Goal: Use online tool/utility: Utilize a website feature to perform a specific function

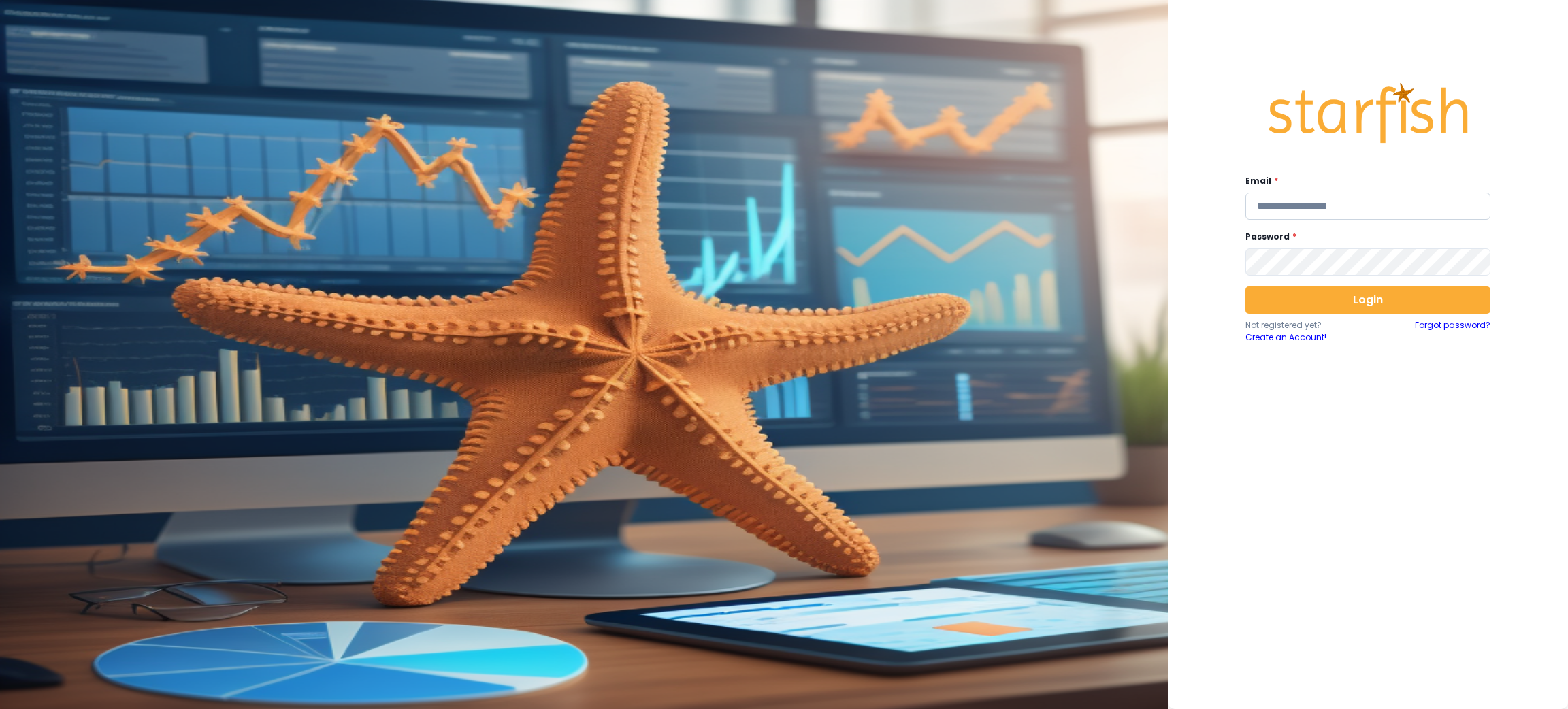
click at [1285, 207] on input "email" at bounding box center [1368, 206] width 245 height 27
type input "**********"
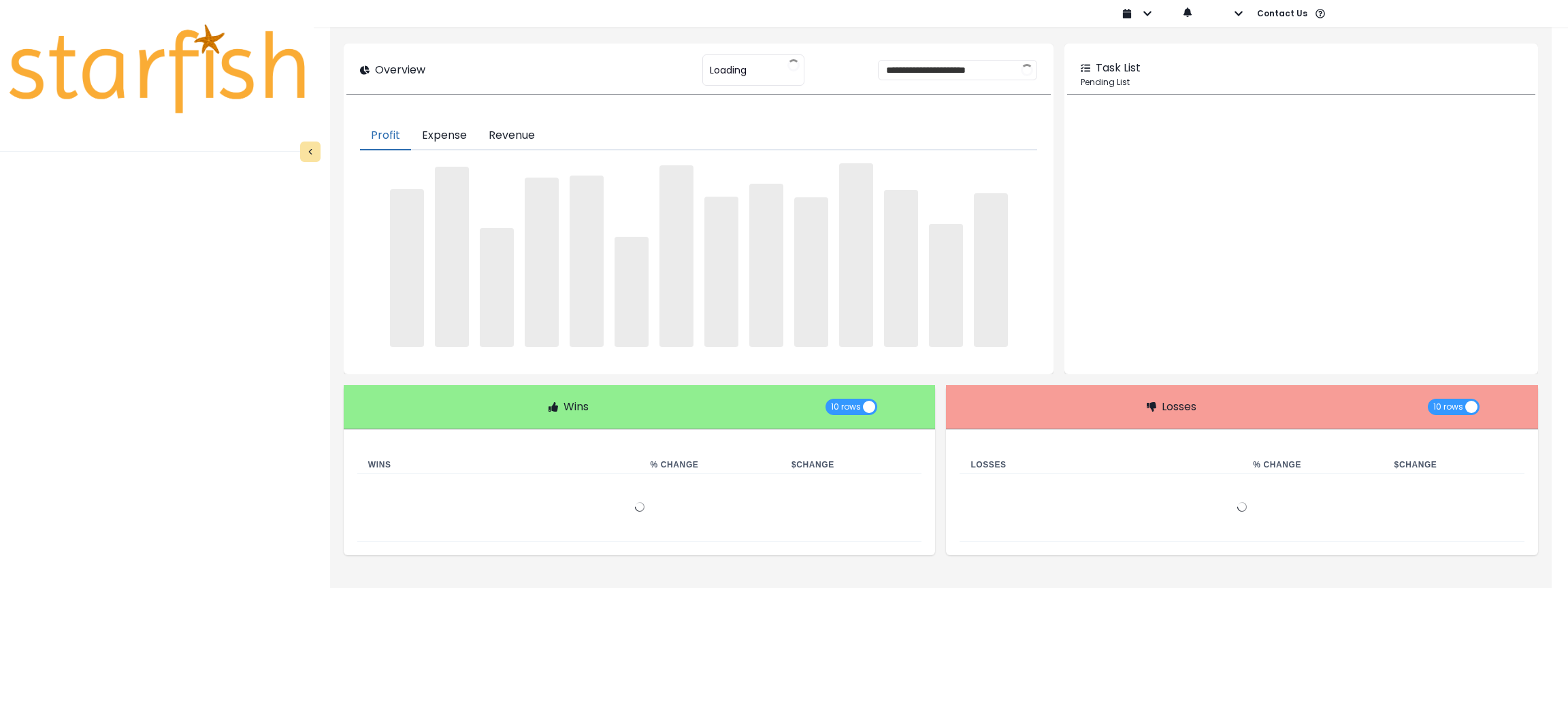
type input "********"
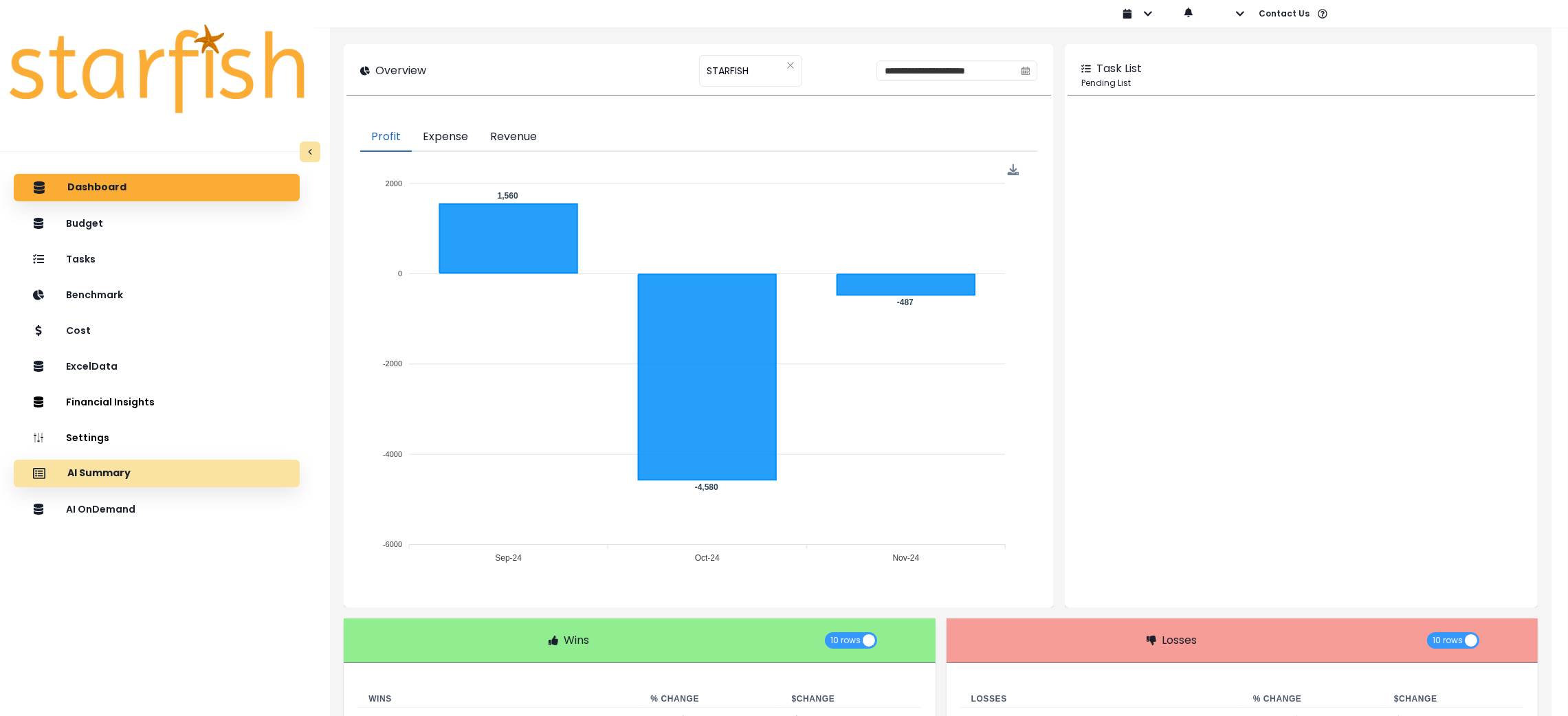
click at [161, 469] on div "AI Summary" at bounding box center [157, 473] width 264 height 29
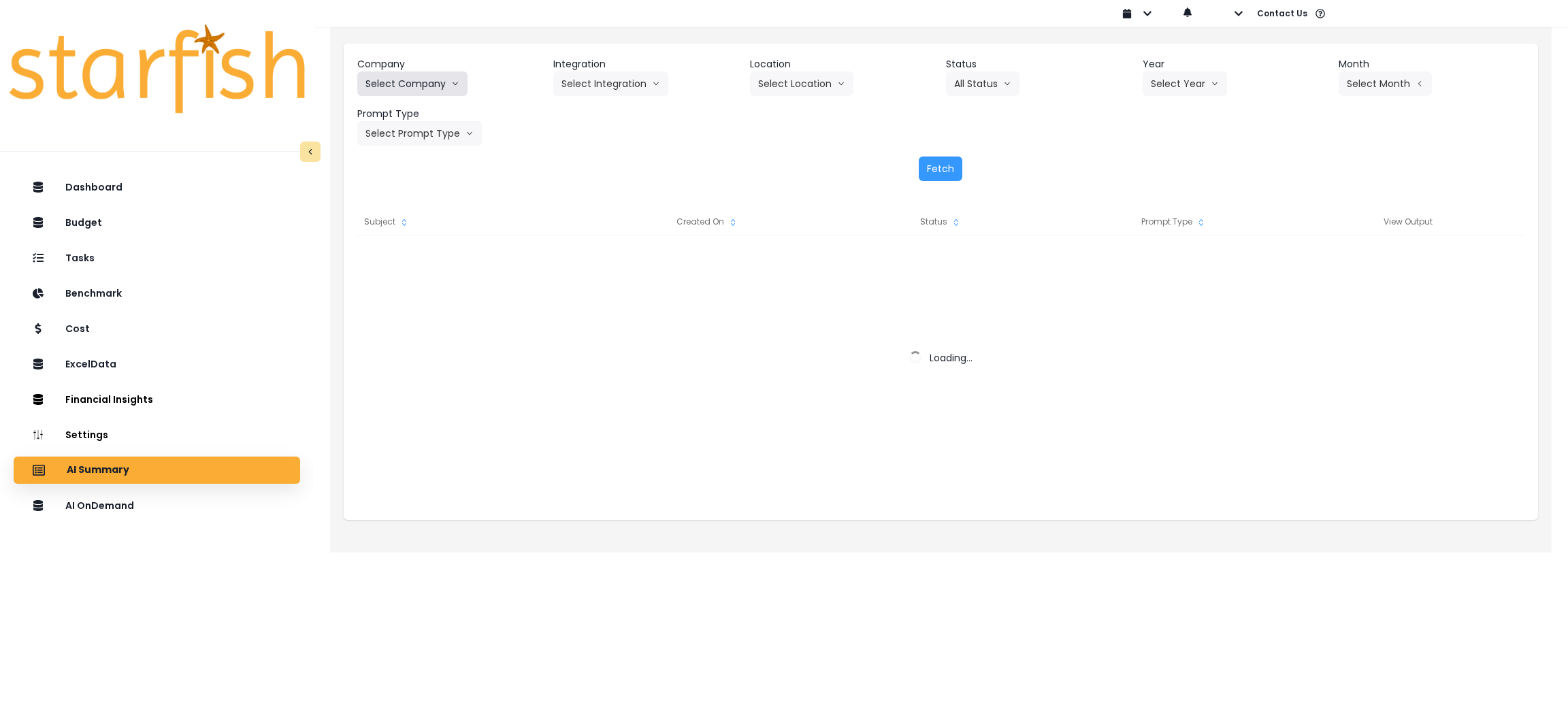
click at [415, 84] on button "Select Company" at bounding box center [411, 84] width 110 height 25
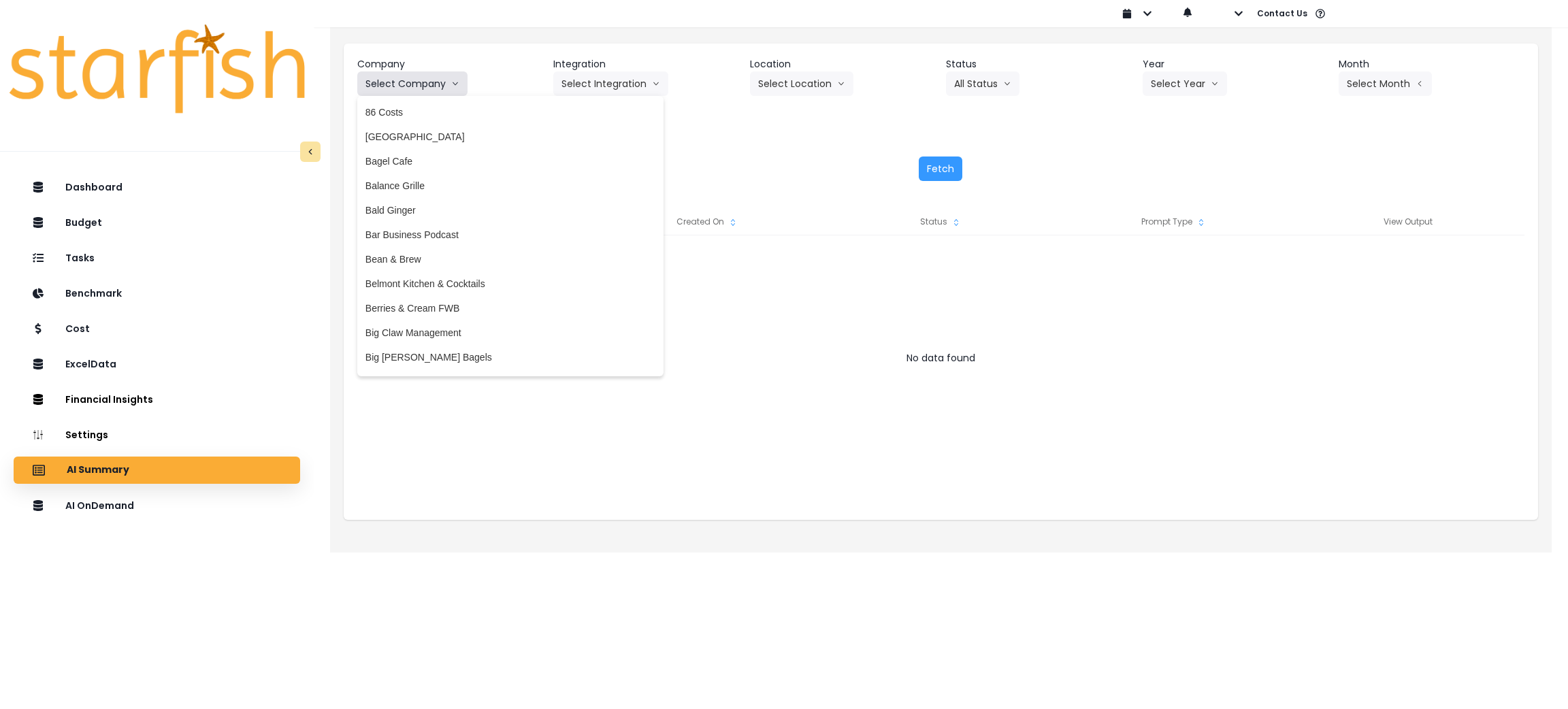
click at [443, 85] on button "Select Company" at bounding box center [411, 84] width 110 height 25
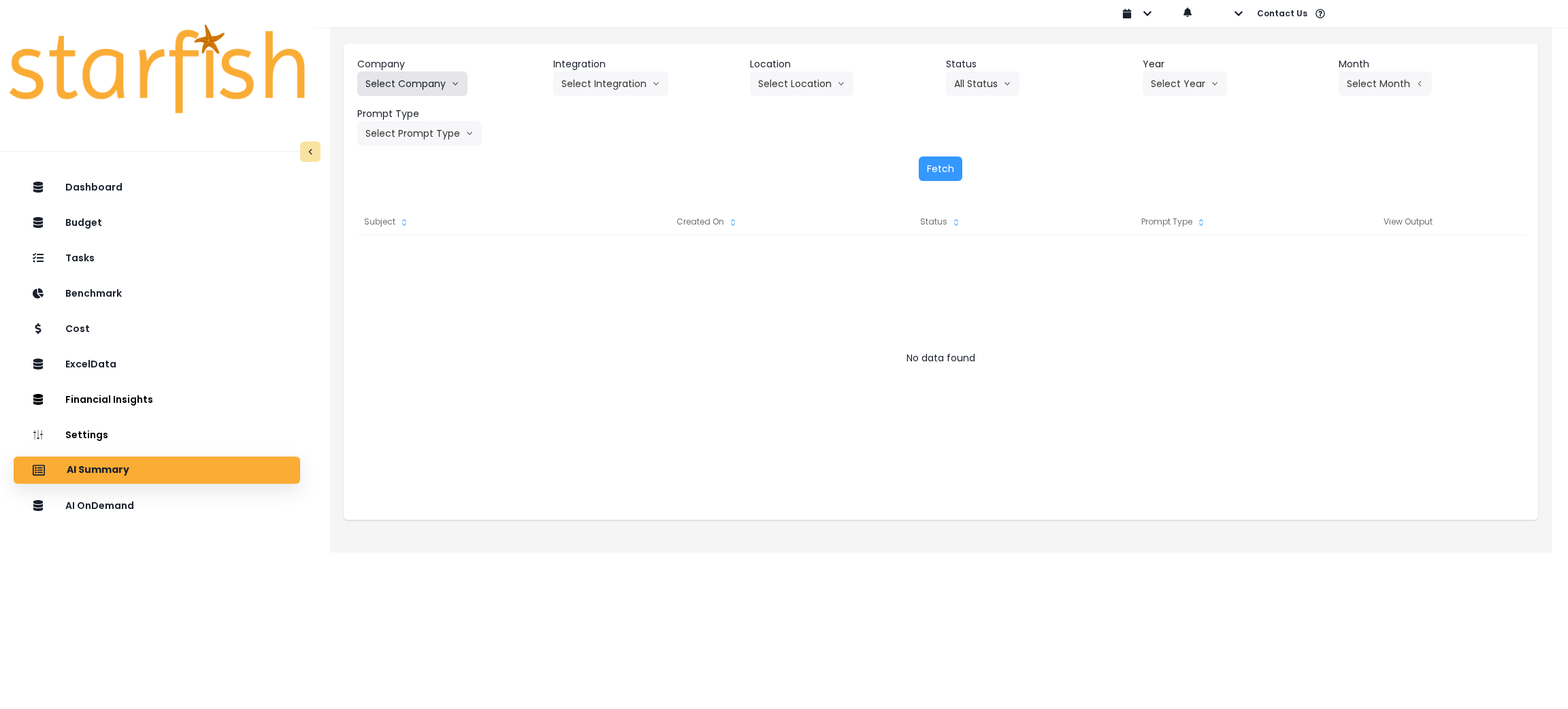
click at [416, 80] on button "Select Company" at bounding box center [411, 84] width 110 height 25
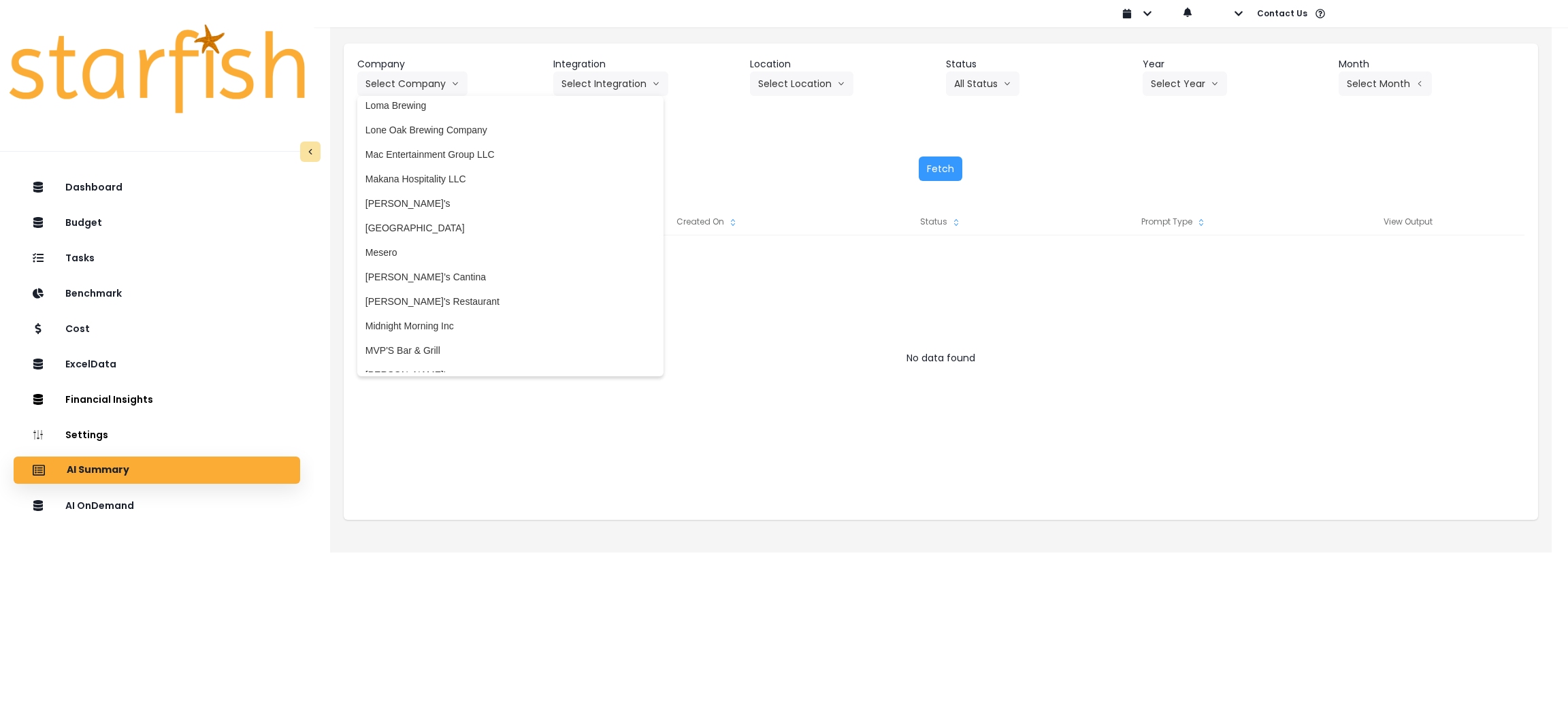
scroll to position [1940, 0]
click at [411, 210] on span "[PERSON_NAME]'s" at bounding box center [510, 207] width 290 height 13
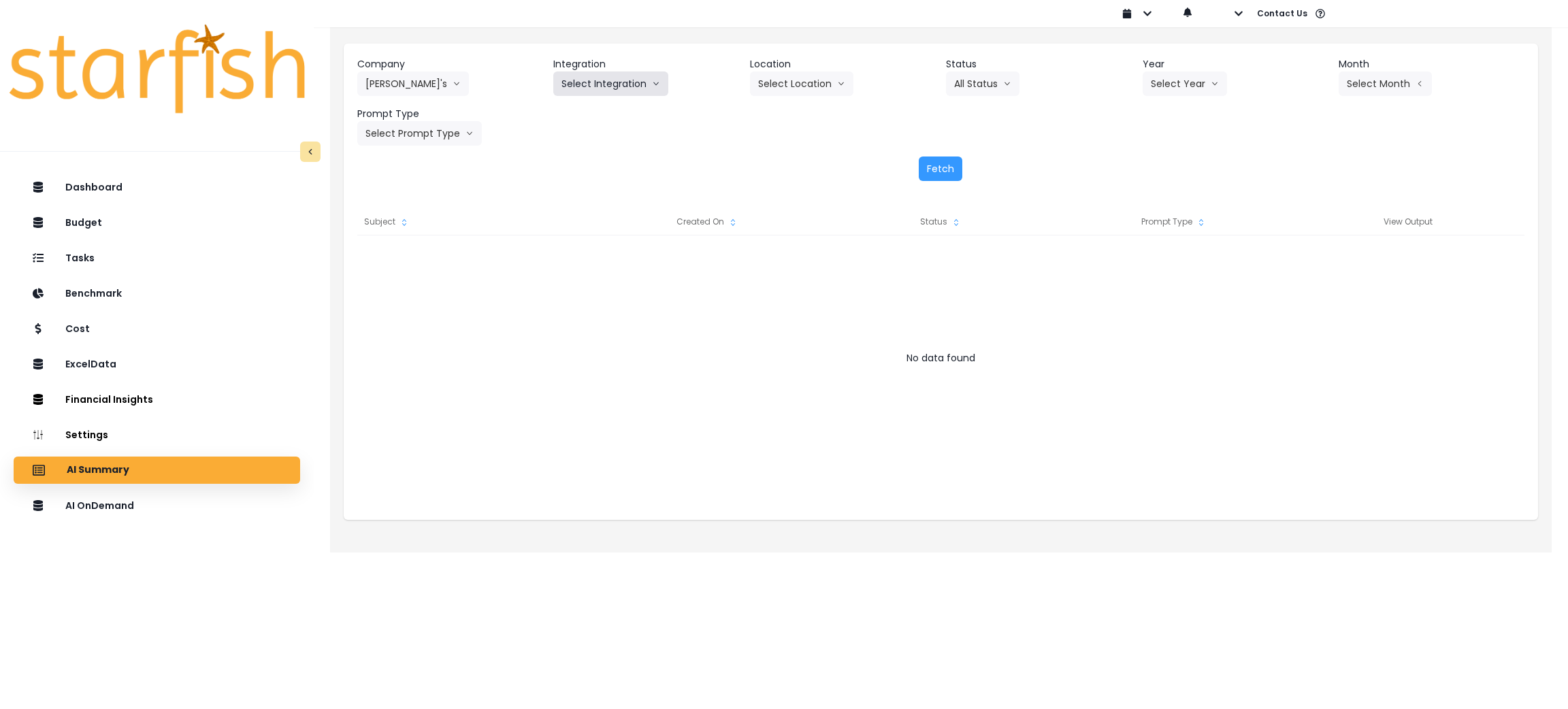
click at [609, 81] on button "Select Integration" at bounding box center [610, 84] width 115 height 25
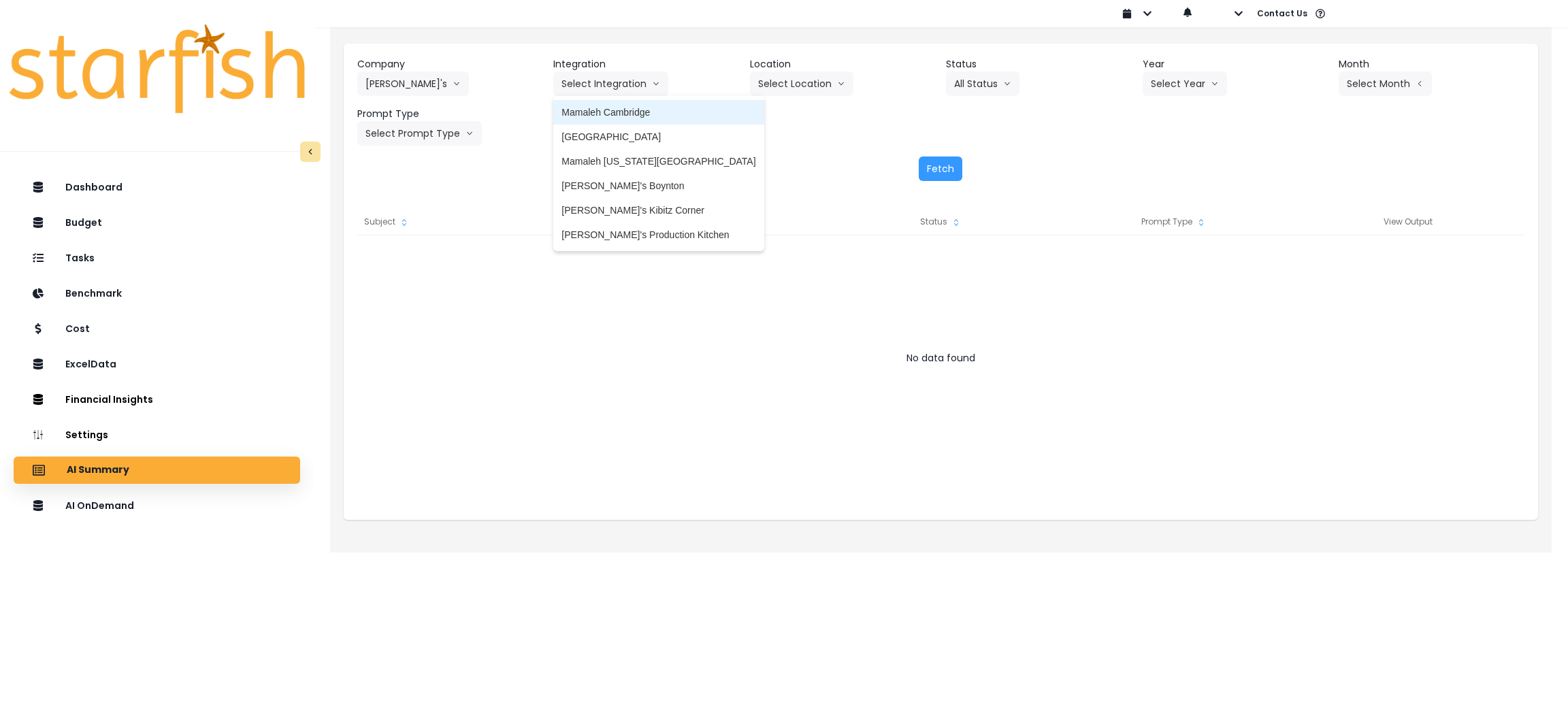
click at [609, 104] on li "Mamaleh Cambridge" at bounding box center [658, 113] width 210 height 25
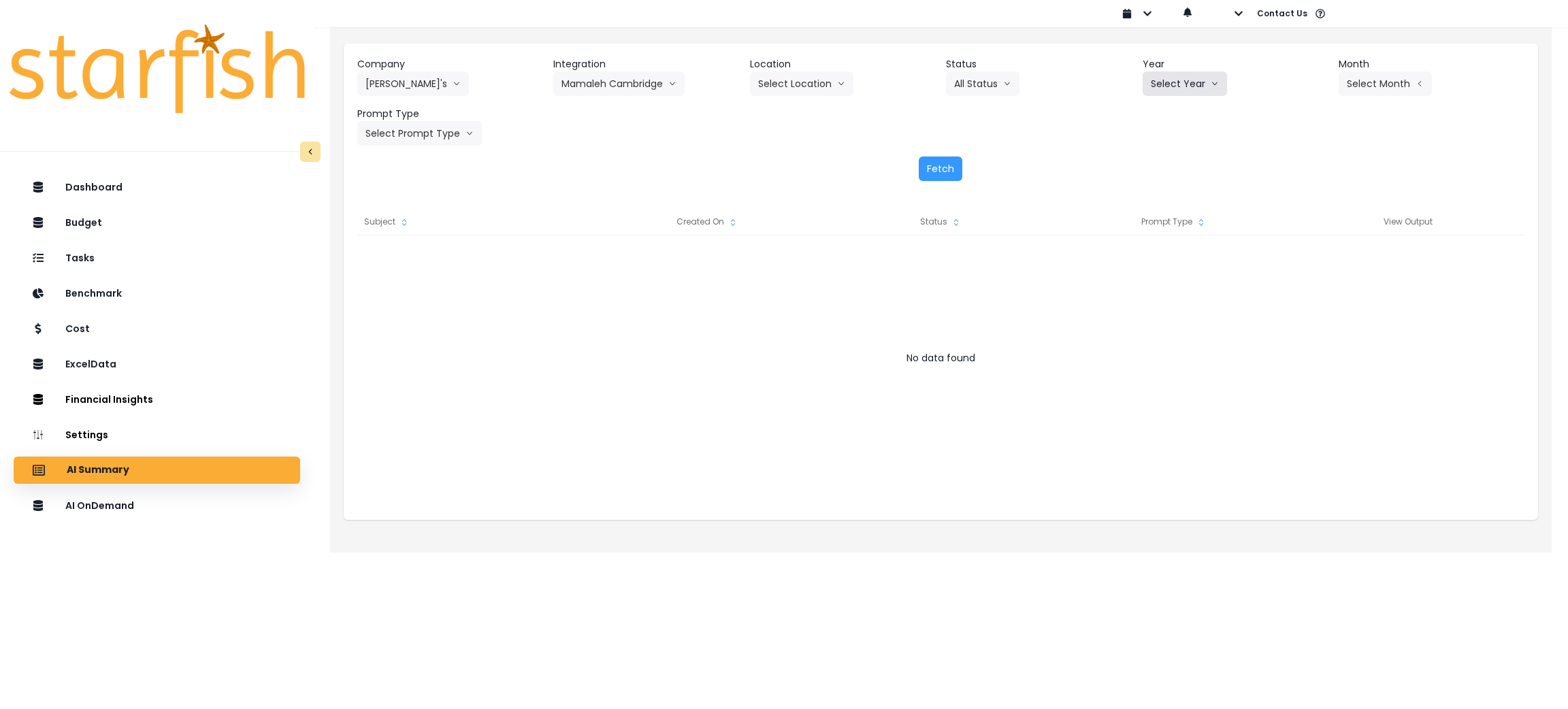
click at [1181, 81] on button "Select Year" at bounding box center [1185, 84] width 84 height 25
click at [1167, 155] on span "2025" at bounding box center [1161, 162] width 21 height 13
click at [1391, 83] on button "Select Month" at bounding box center [1385, 84] width 94 height 25
click at [1304, 251] on li "Aug" at bounding box center [1318, 259] width 43 height 25
click at [443, 137] on button "Select Prompt Type" at bounding box center [419, 133] width 124 height 25
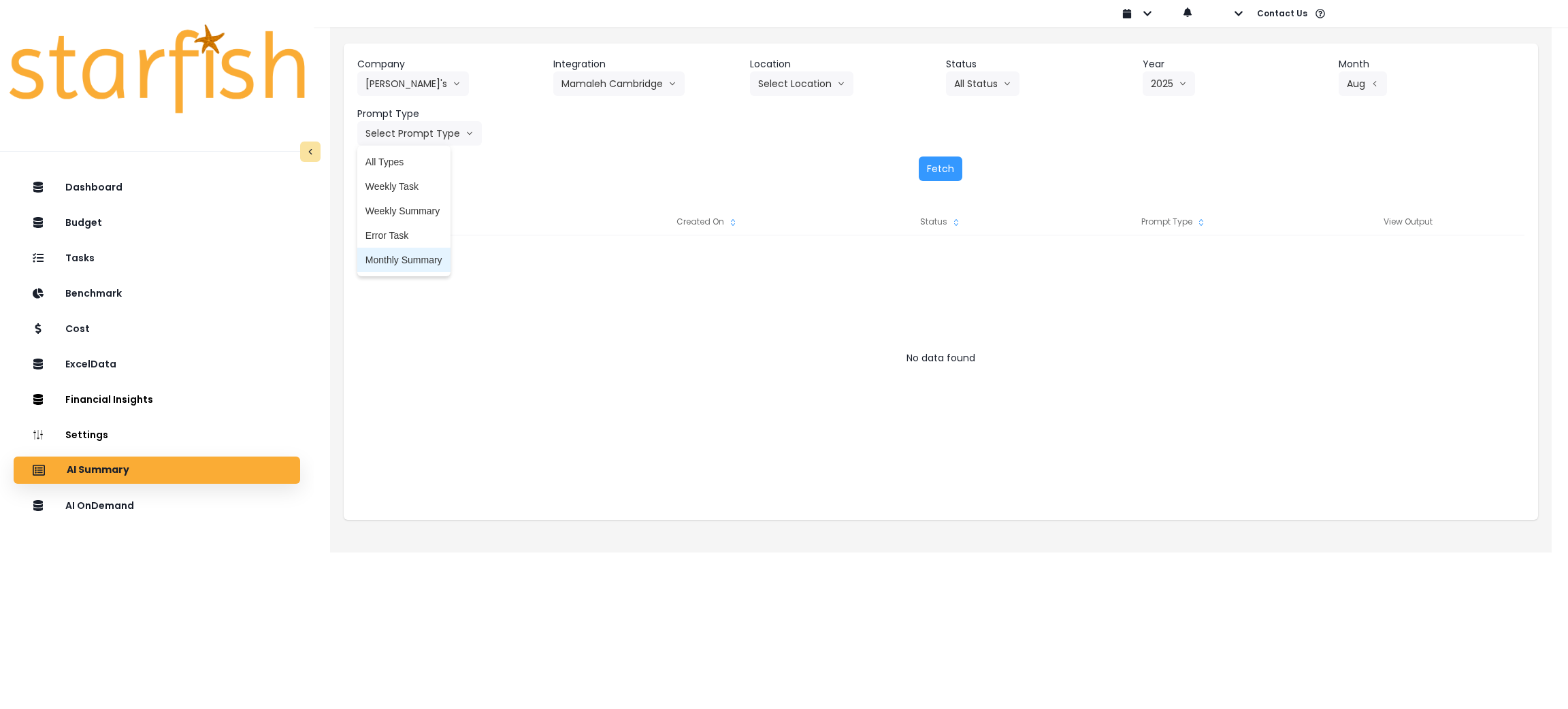
click at [414, 258] on span "Monthly Summary" at bounding box center [403, 260] width 77 height 13
click at [932, 166] on button "Fetch" at bounding box center [940, 169] width 44 height 25
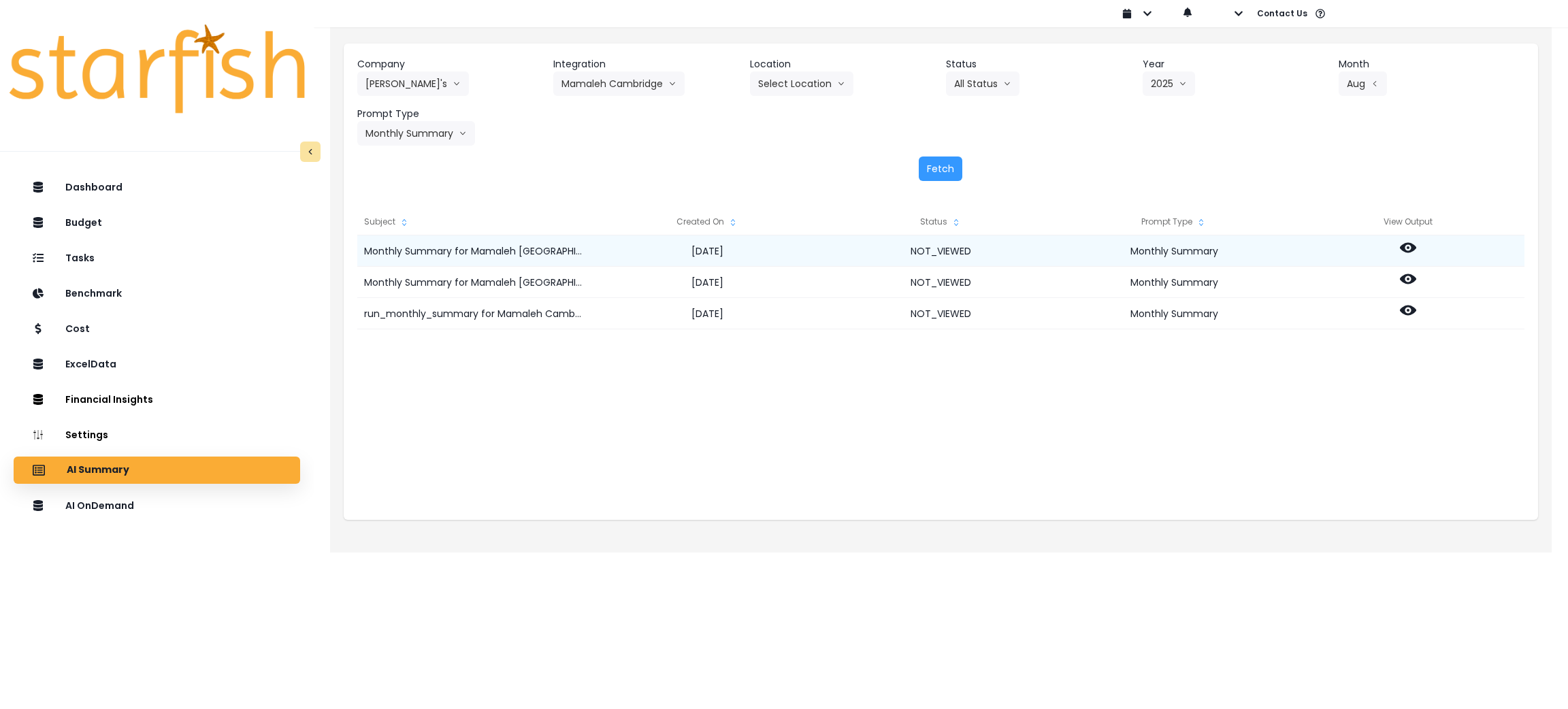
click at [1407, 247] on icon at bounding box center [1408, 248] width 17 height 17
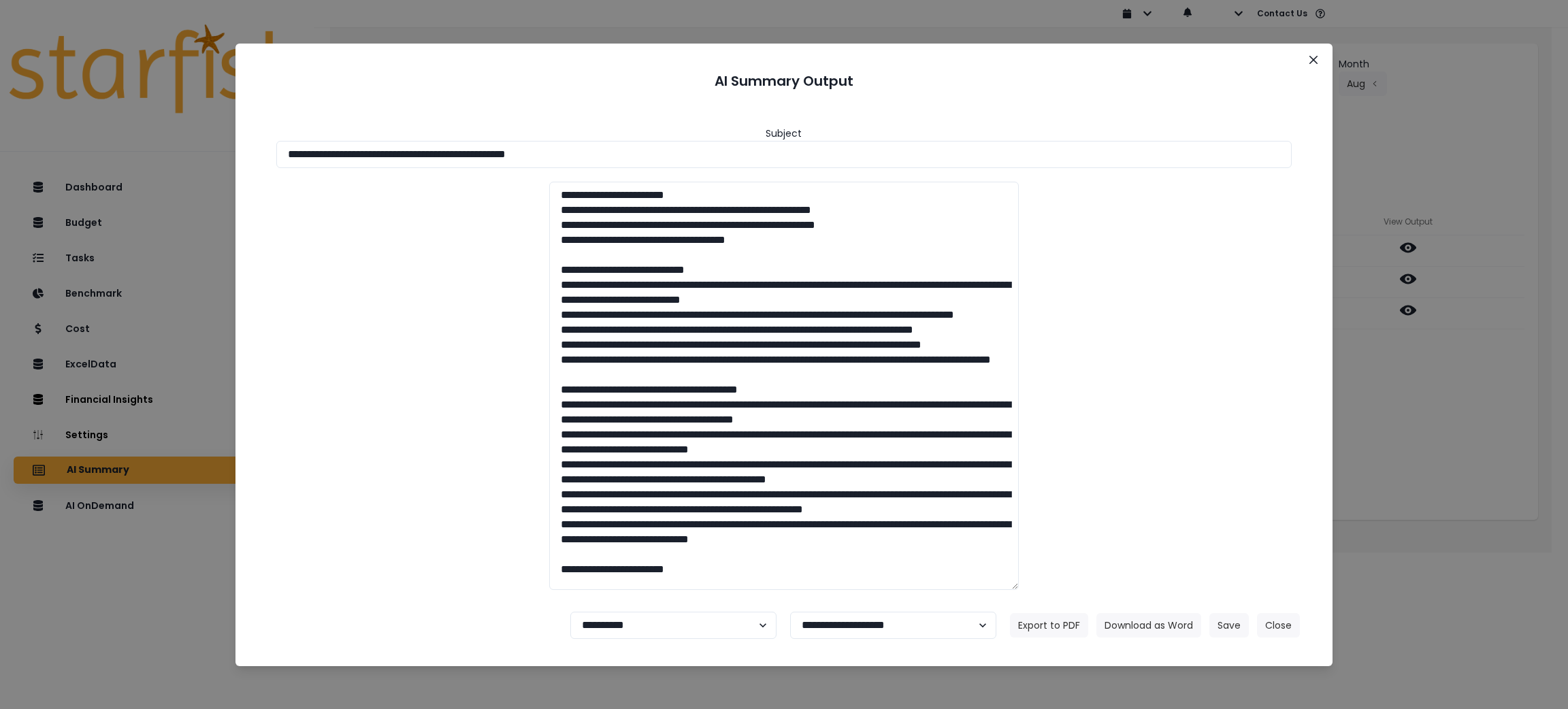
drag, startPoint x: 661, startPoint y: 150, endPoint x: 118, endPoint y: 140, distance: 543.1
click at [118, 140] on div "**********" at bounding box center [784, 354] width 1568 height 709
click at [1115, 615] on button "Download as Word" at bounding box center [1148, 626] width 105 height 25
click at [1446, 406] on div "**********" at bounding box center [784, 354] width 1568 height 709
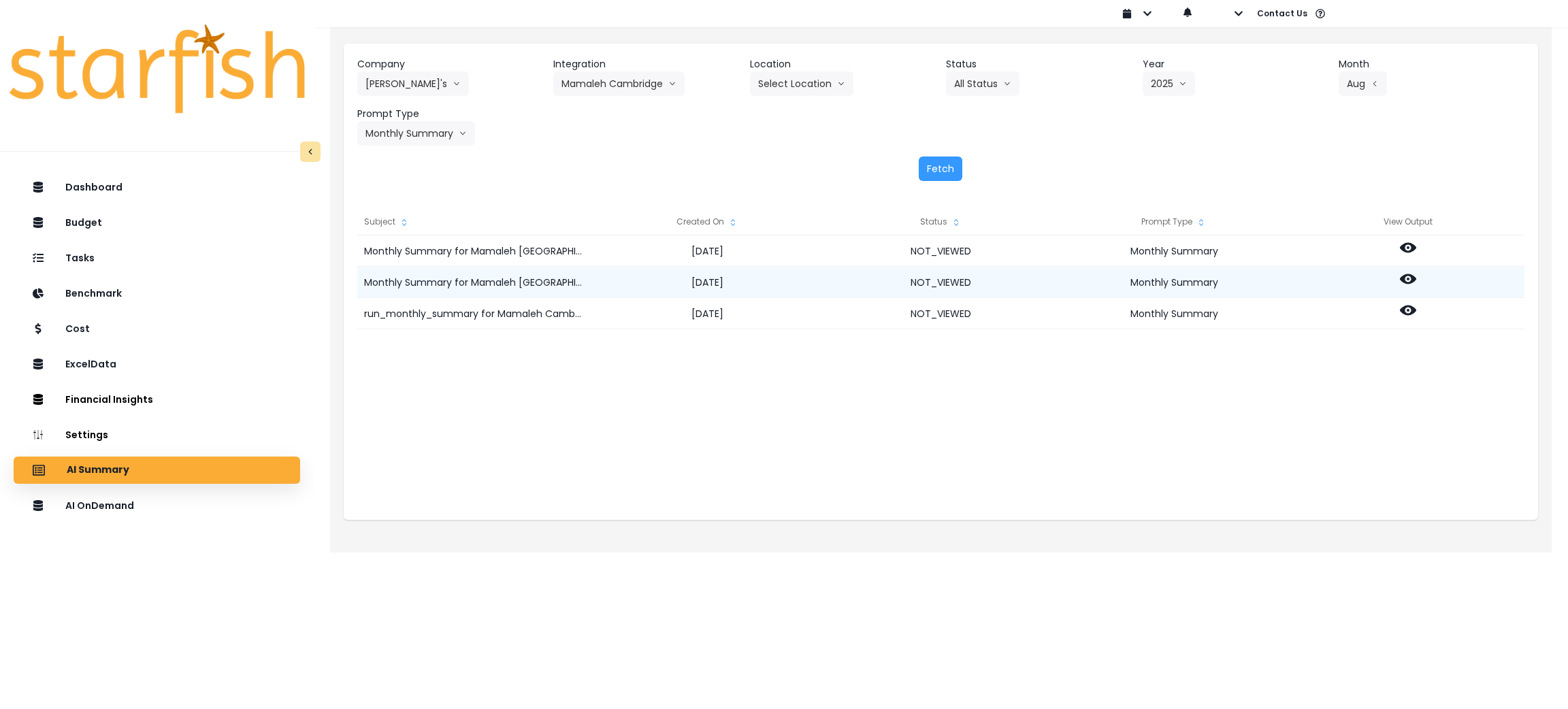
click at [1407, 280] on circle at bounding box center [1407, 278] width 2 height 2
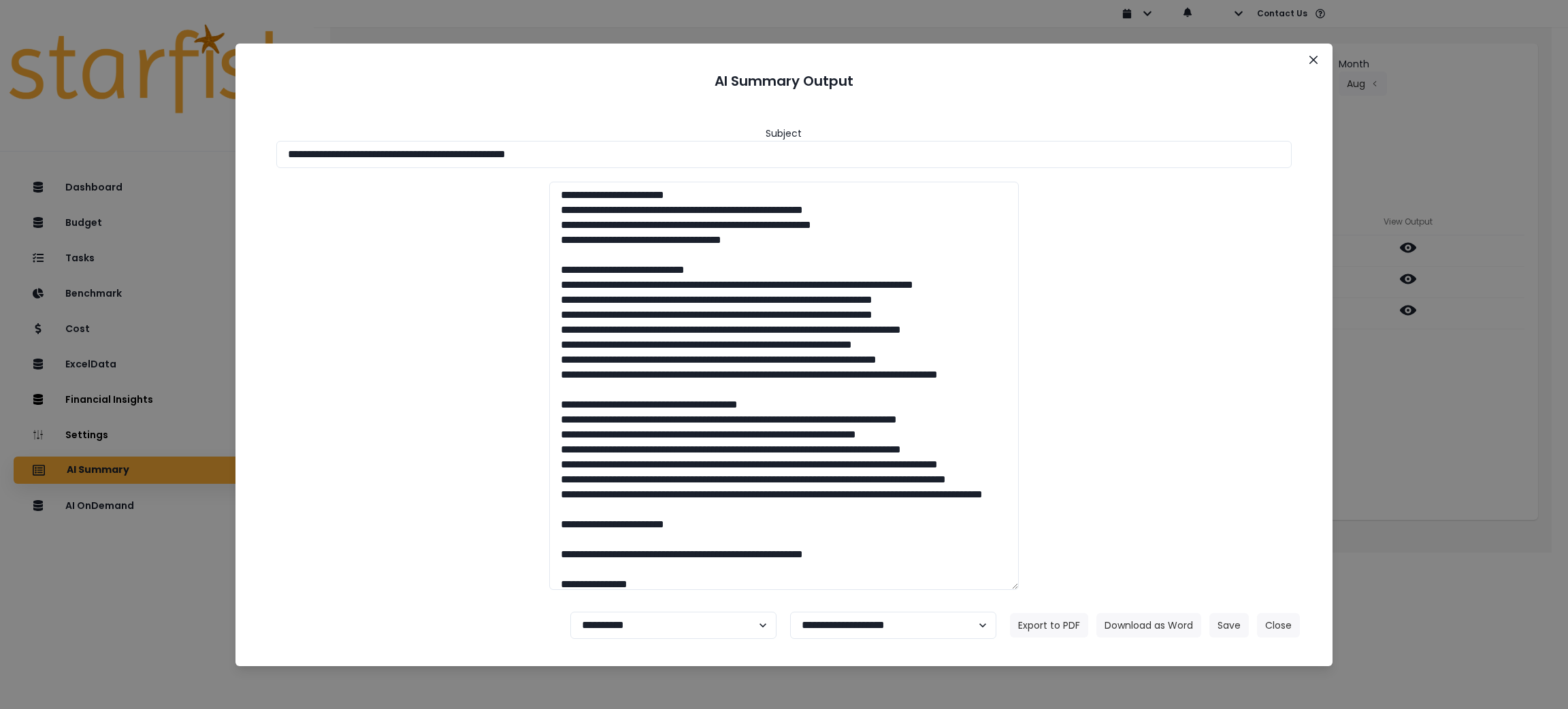
drag, startPoint x: 709, startPoint y: 151, endPoint x: 68, endPoint y: 92, distance: 643.7
click at [73, 92] on div "**********" at bounding box center [784, 354] width 1568 height 709
click at [1120, 629] on button "Download as Word" at bounding box center [1148, 626] width 105 height 25
click at [1393, 377] on div "**********" at bounding box center [784, 354] width 1568 height 709
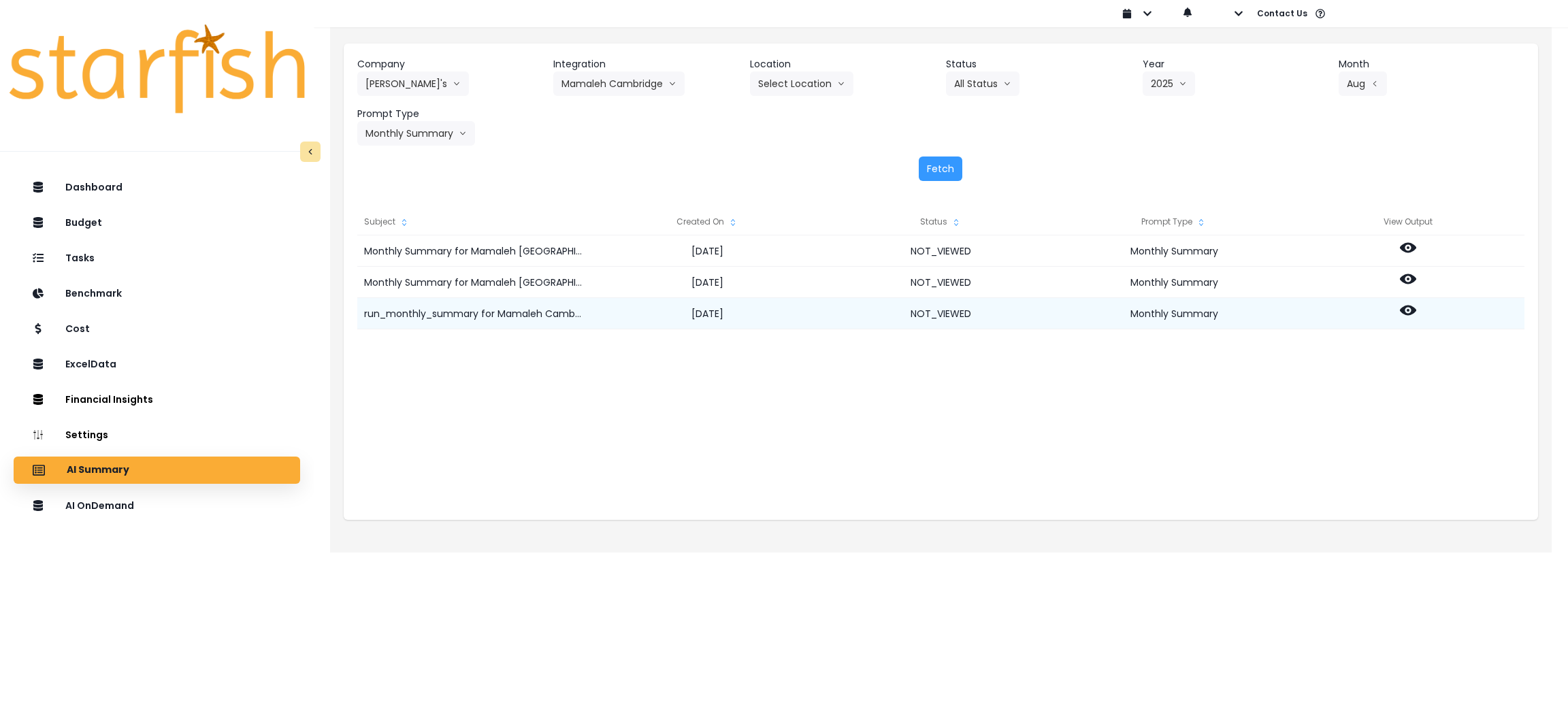
click at [1404, 308] on icon at bounding box center [1408, 311] width 17 height 10
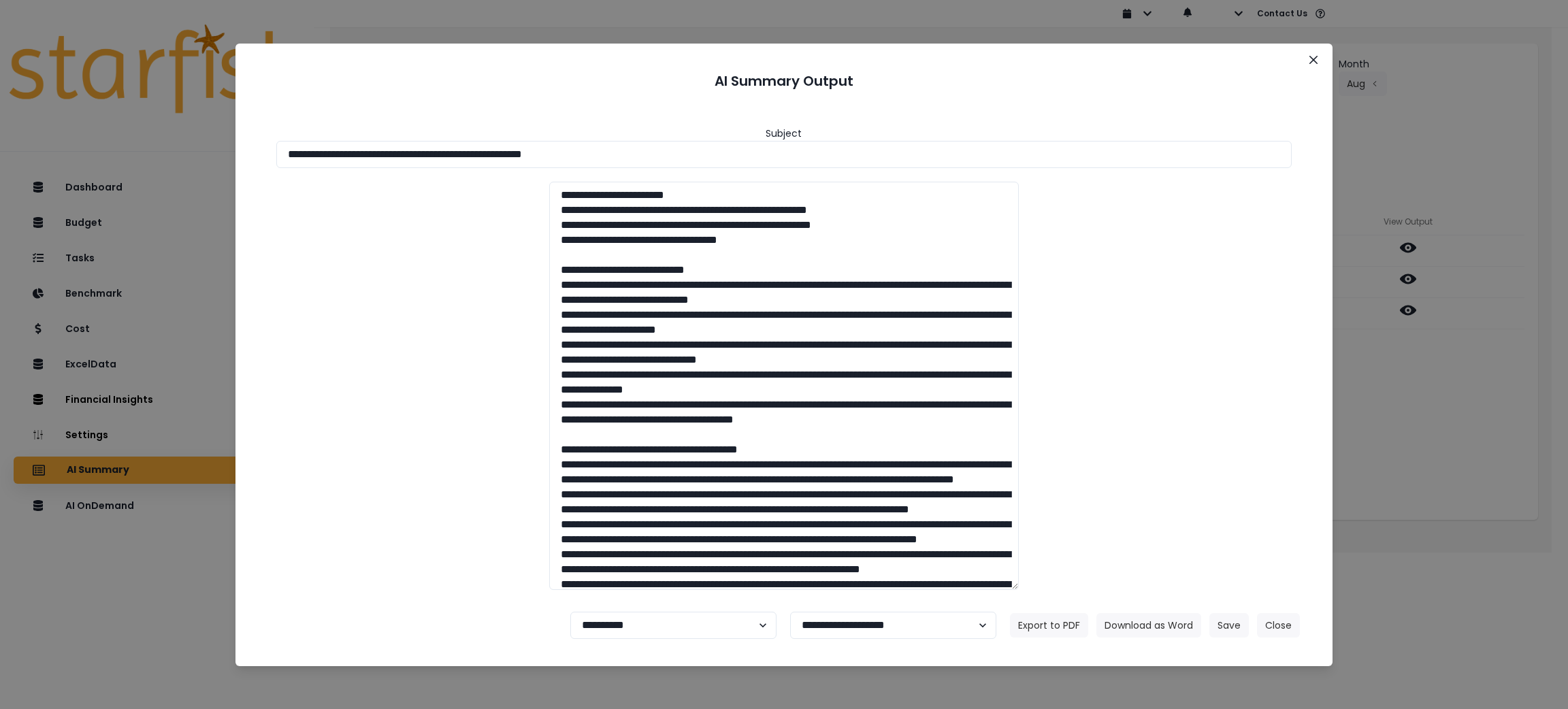
click at [1325, 60] on section "**********" at bounding box center [784, 355] width 1098 height 623
click at [1302, 63] on button "Close" at bounding box center [1313, 60] width 22 height 22
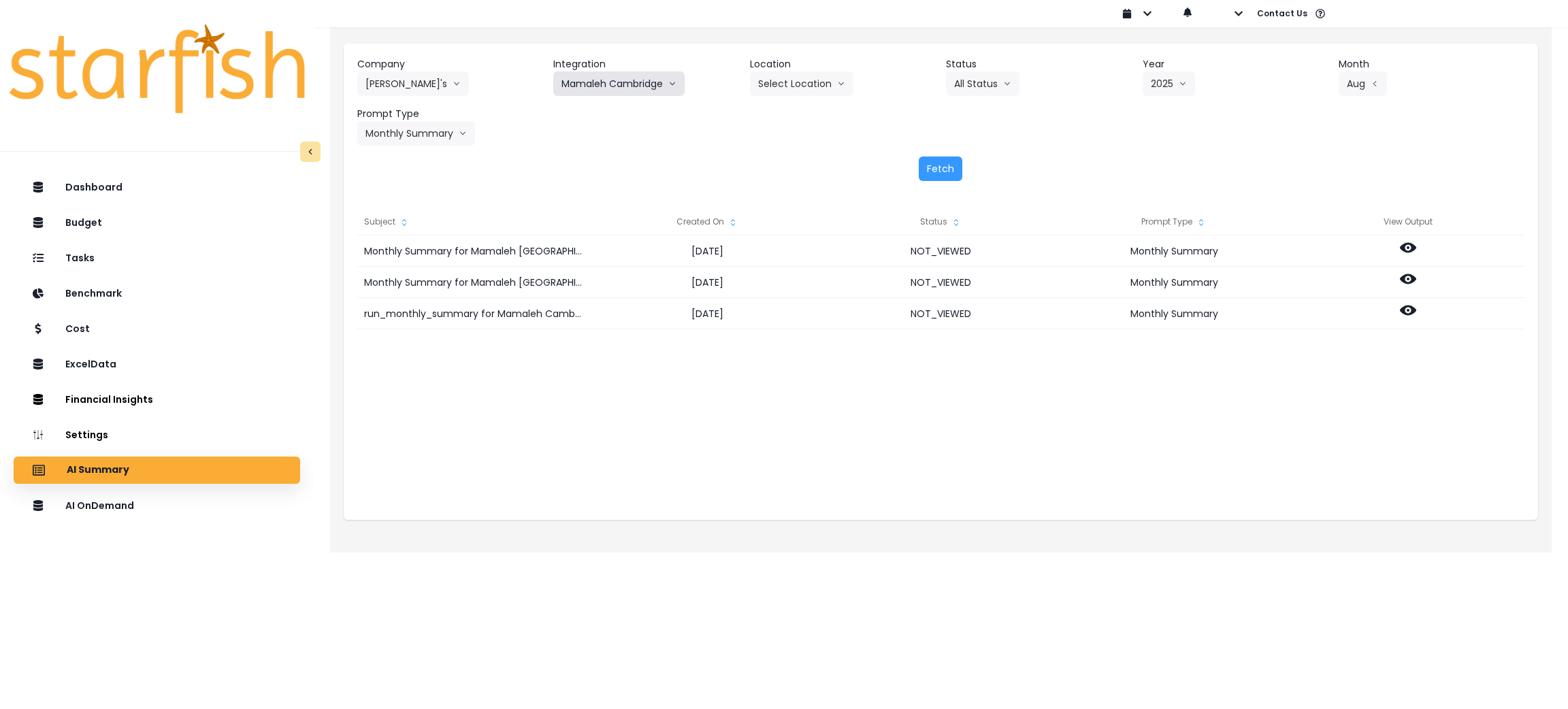
click at [666, 85] on button "Mamaleh Cambridge" at bounding box center [618, 84] width 132 height 25
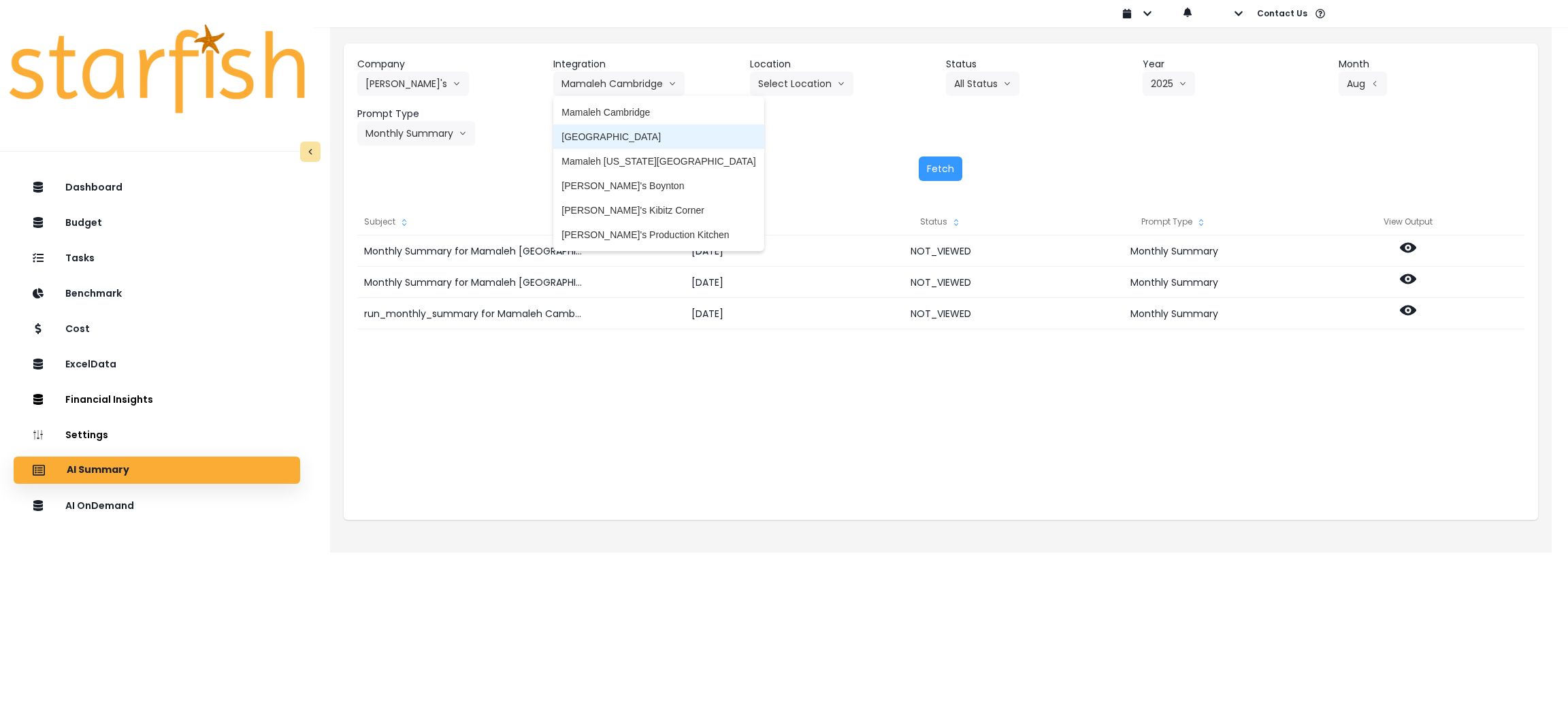
click at [647, 133] on span "[GEOGRAPHIC_DATA]" at bounding box center [658, 137] width 194 height 13
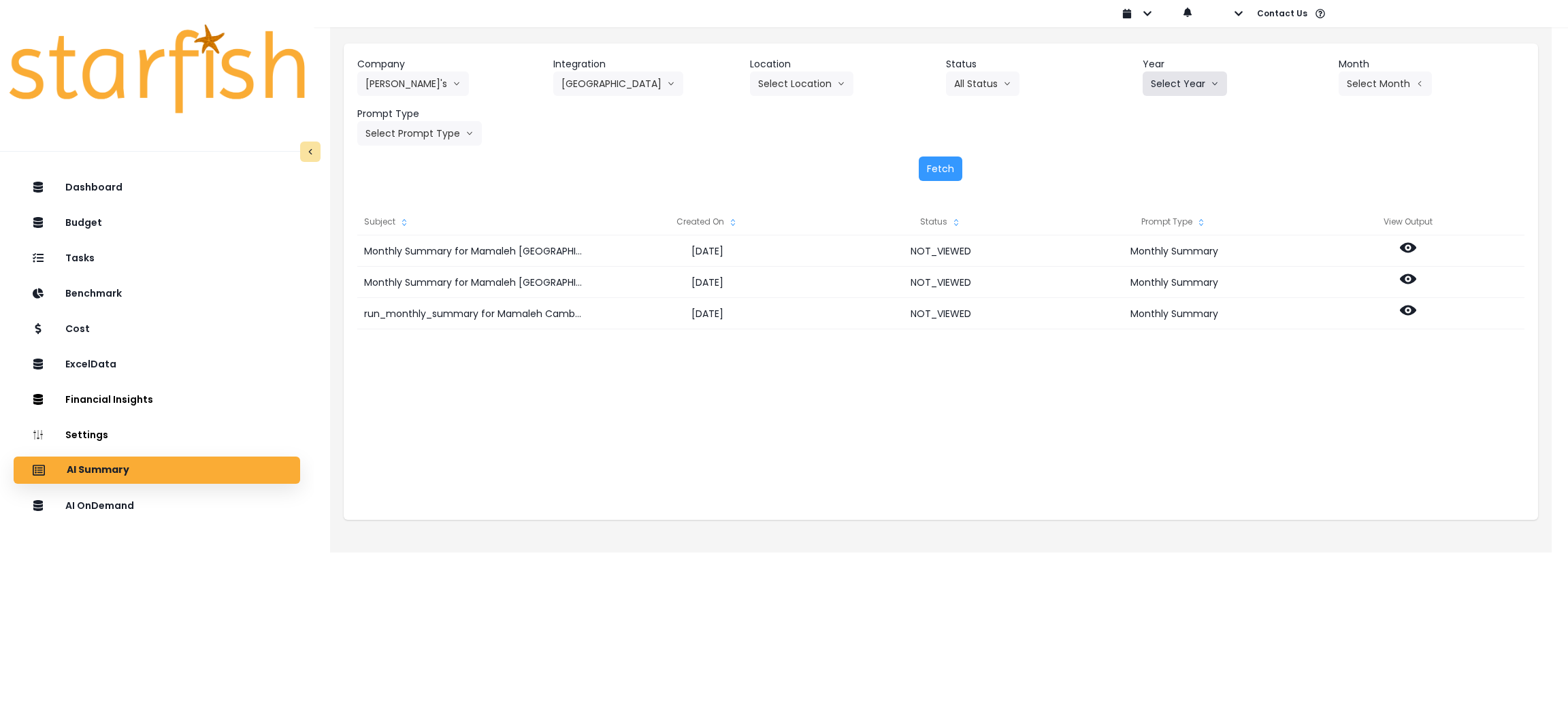
click at [1170, 78] on button "Select Year" at bounding box center [1185, 84] width 84 height 25
click at [1157, 170] on li "2025" at bounding box center [1161, 162] width 37 height 25
click at [1383, 87] on button "Select Month" at bounding box center [1385, 84] width 94 height 25
click at [1305, 260] on span "Aug" at bounding box center [1318, 259] width 26 height 13
click at [417, 133] on button "Select Prompt Type" at bounding box center [419, 133] width 124 height 25
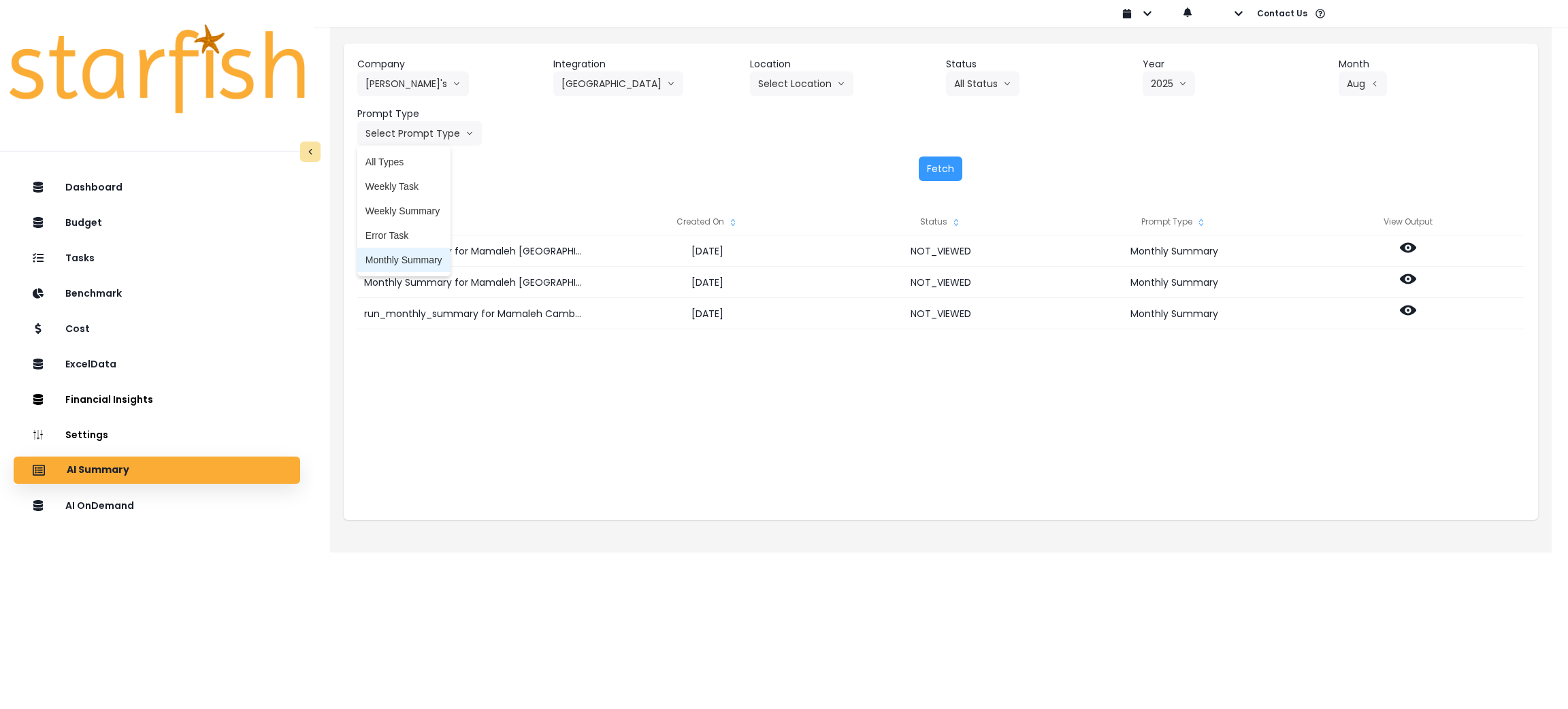
click at [402, 265] on span "Monthly Summary" at bounding box center [403, 260] width 77 height 13
click at [952, 171] on button "Fetch" at bounding box center [940, 169] width 44 height 25
click at [721, 227] on div "Created On" at bounding box center [707, 221] width 233 height 27
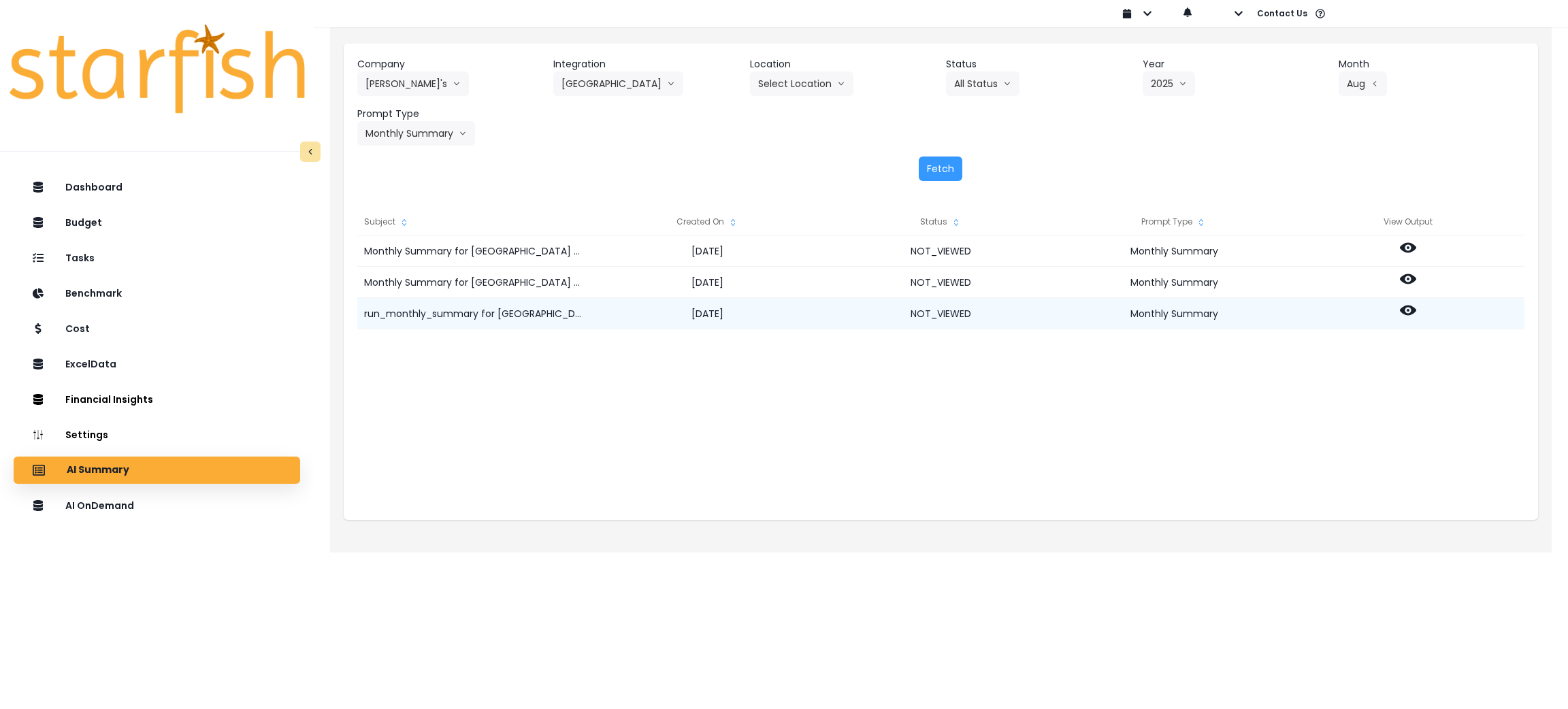
click at [1412, 311] on icon at bounding box center [1408, 311] width 17 height 10
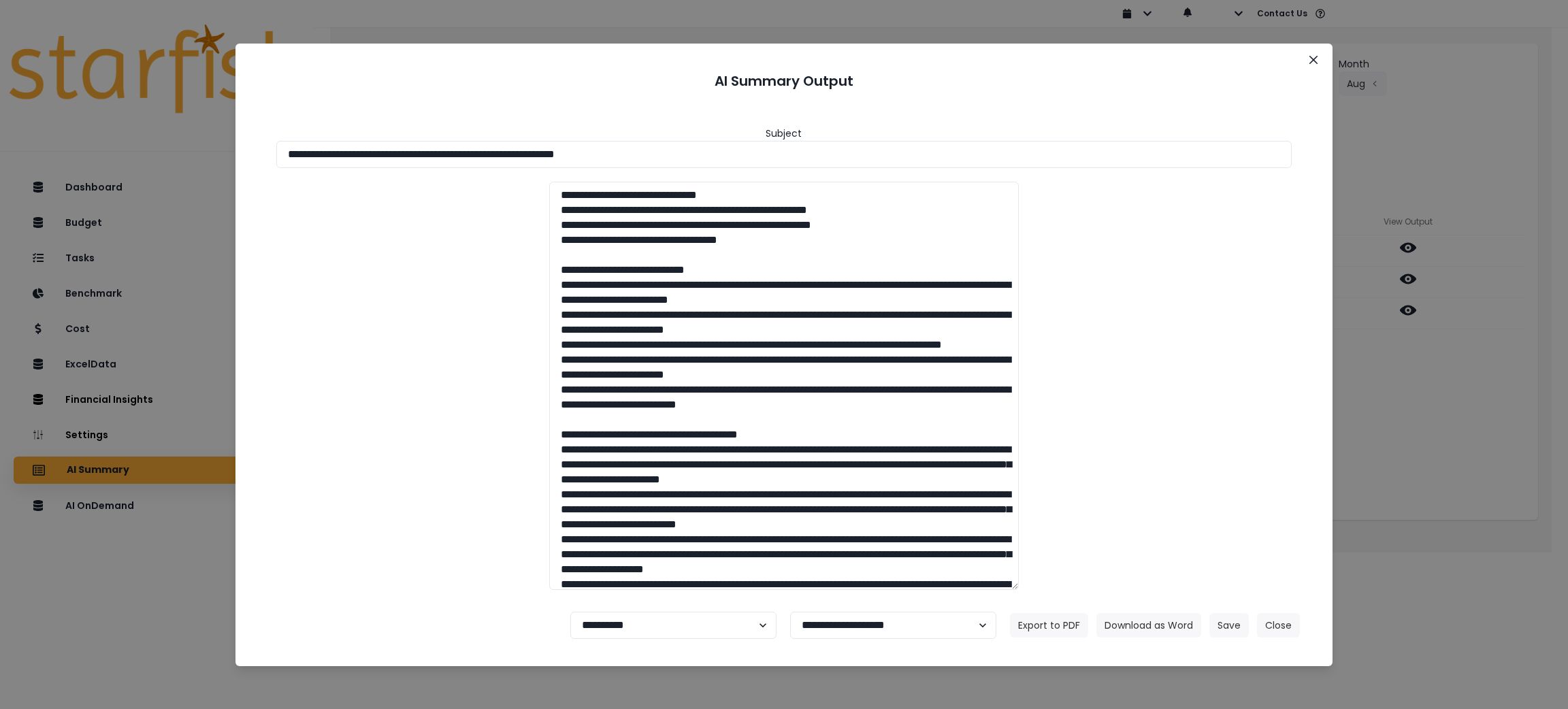
click at [1475, 485] on div "**********" at bounding box center [784, 354] width 1568 height 709
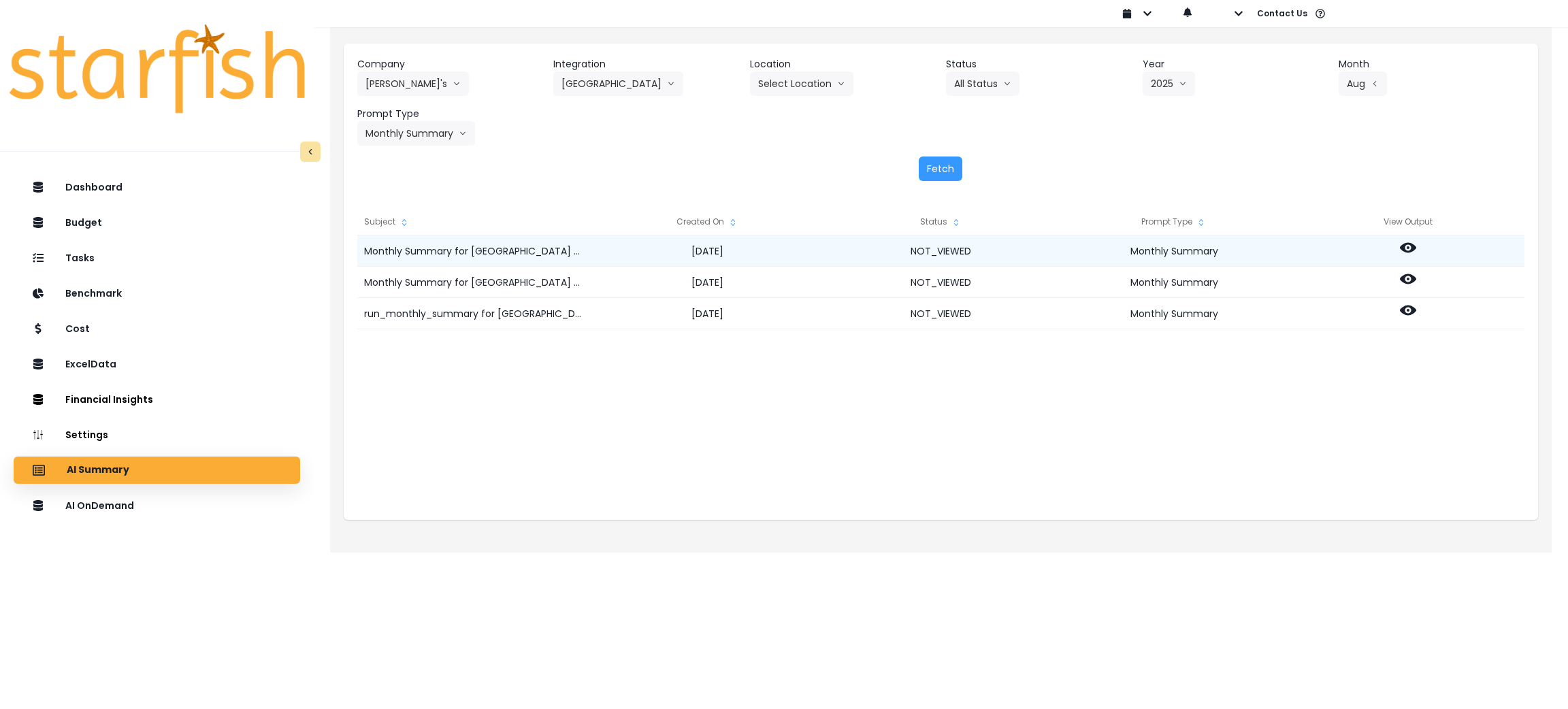
click at [1412, 250] on icon at bounding box center [1408, 248] width 17 height 10
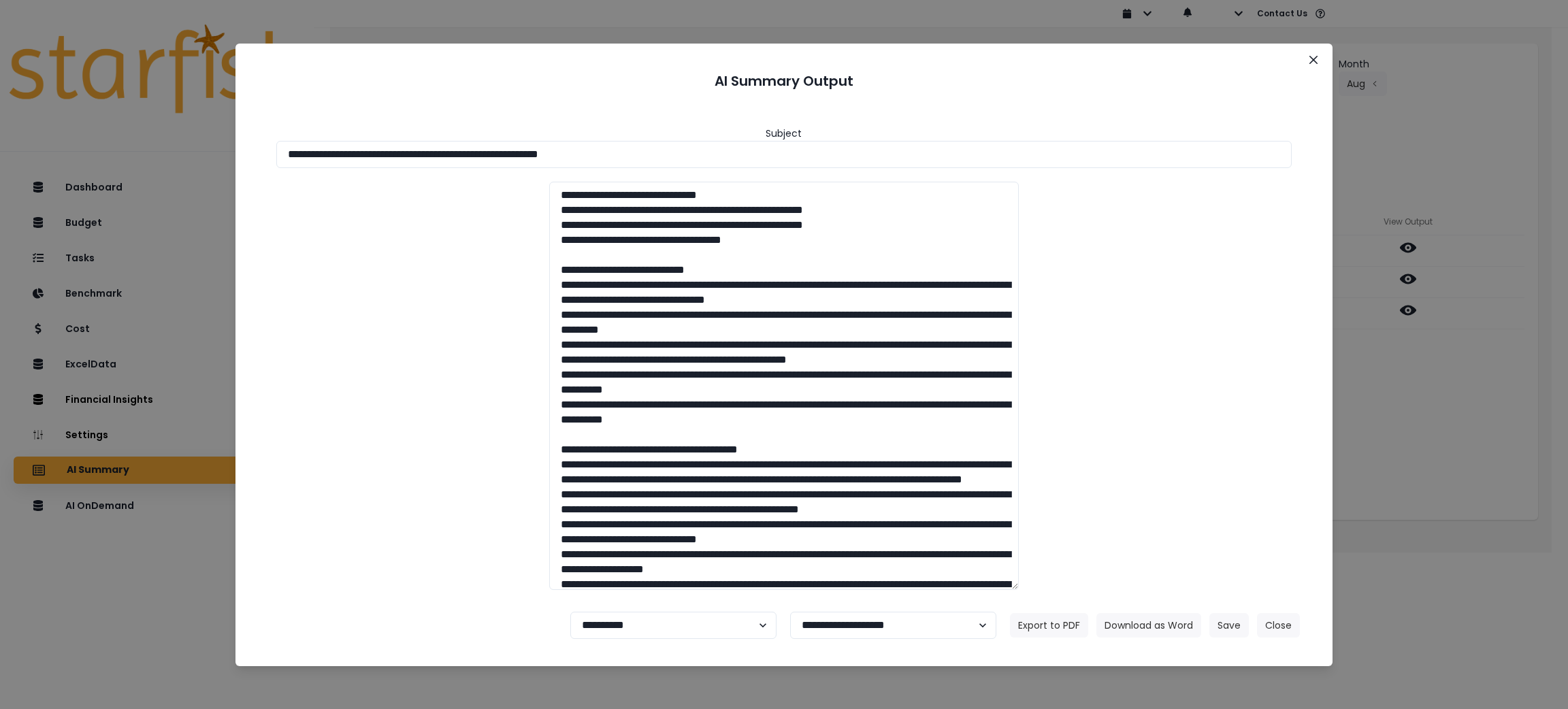
drag, startPoint x: 701, startPoint y: 157, endPoint x: 156, endPoint y: 157, distance: 545.0
click at [158, 157] on div "**********" at bounding box center [784, 354] width 1568 height 709
click at [1137, 620] on button "Download as Word" at bounding box center [1148, 626] width 105 height 25
click at [1381, 407] on div "**********" at bounding box center [784, 354] width 1568 height 709
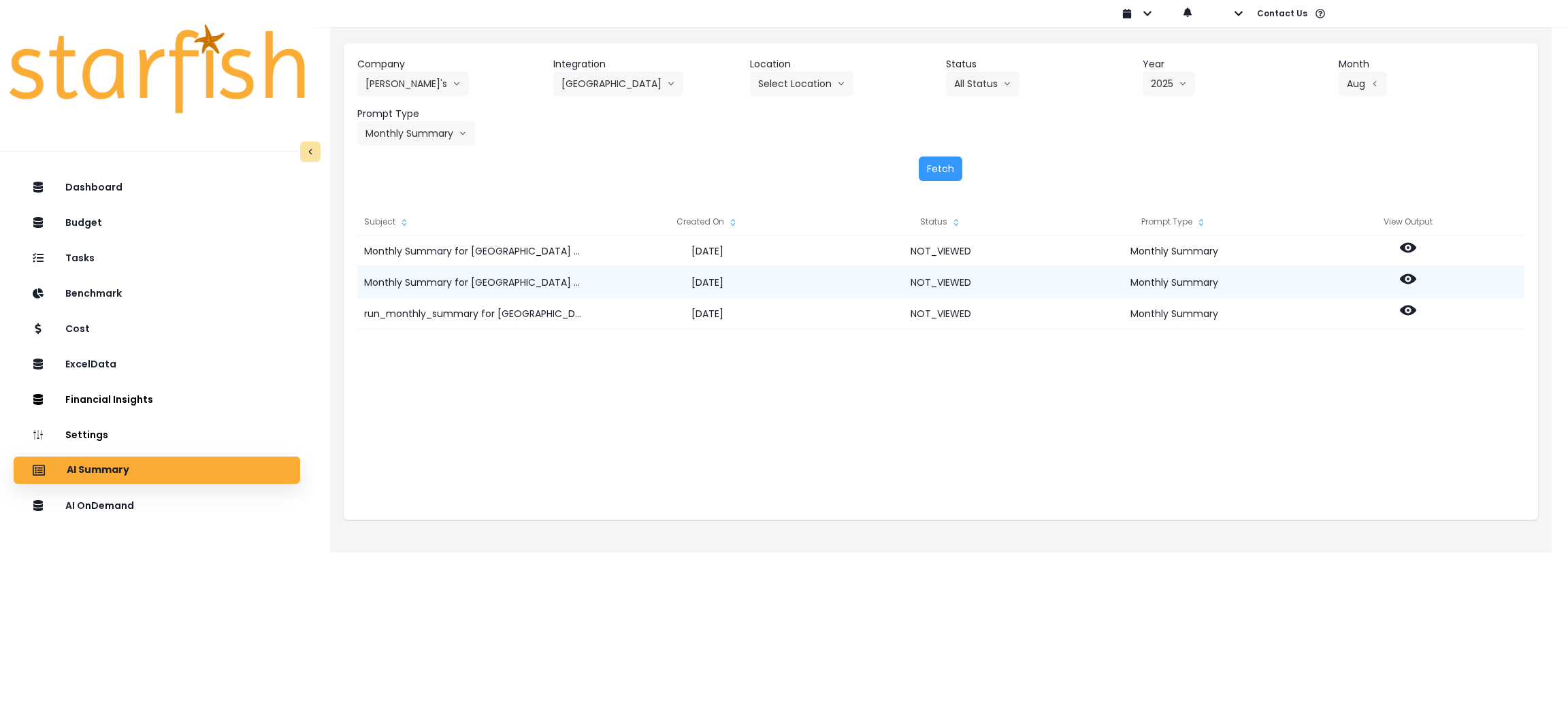
click at [1405, 275] on icon at bounding box center [1408, 279] width 17 height 10
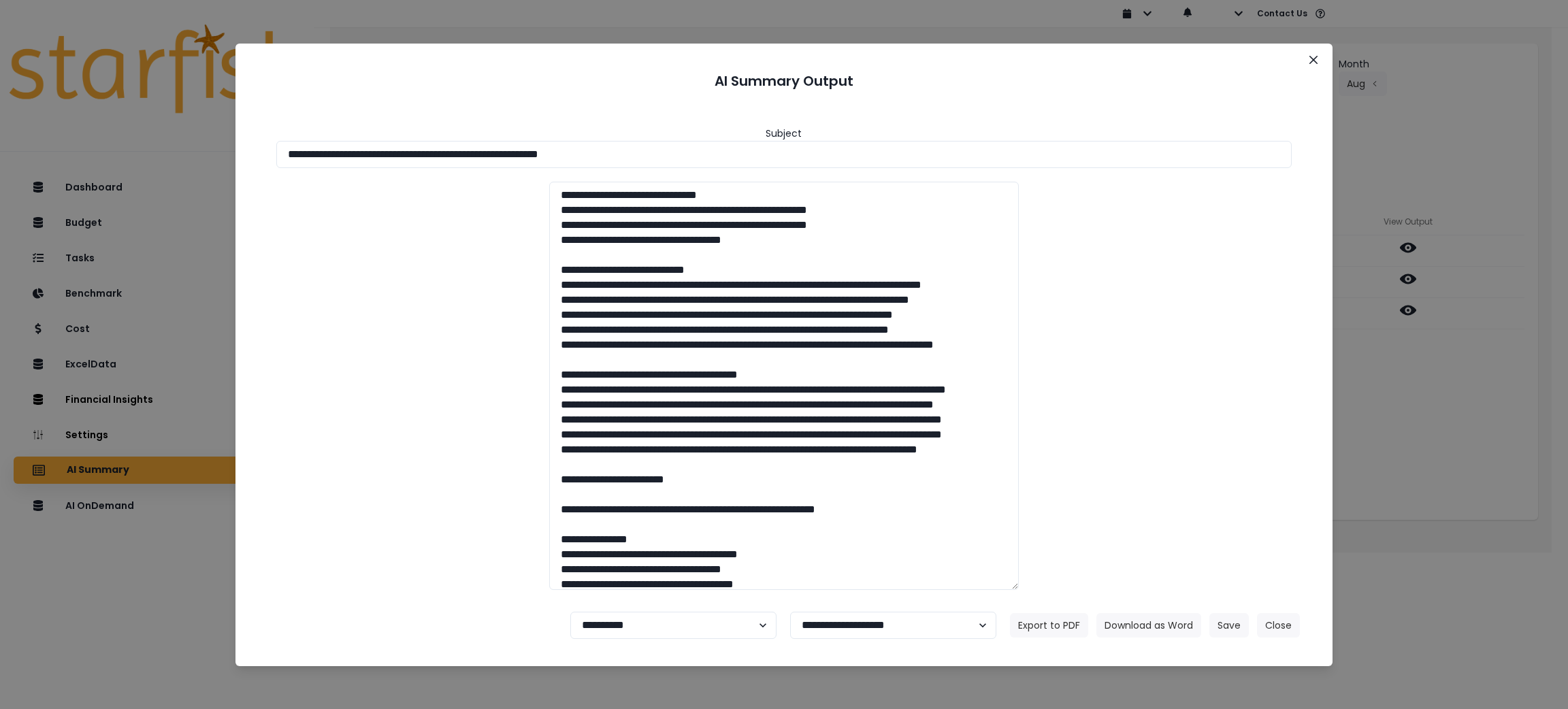
drag, startPoint x: 684, startPoint y: 157, endPoint x: 309, endPoint y: 253, distance: 387.1
click at [14, 139] on div "**********" at bounding box center [784, 354] width 1568 height 709
click at [1138, 628] on button "Download as Word" at bounding box center [1148, 626] width 105 height 25
click at [1283, 622] on button "Close" at bounding box center [1278, 626] width 43 height 25
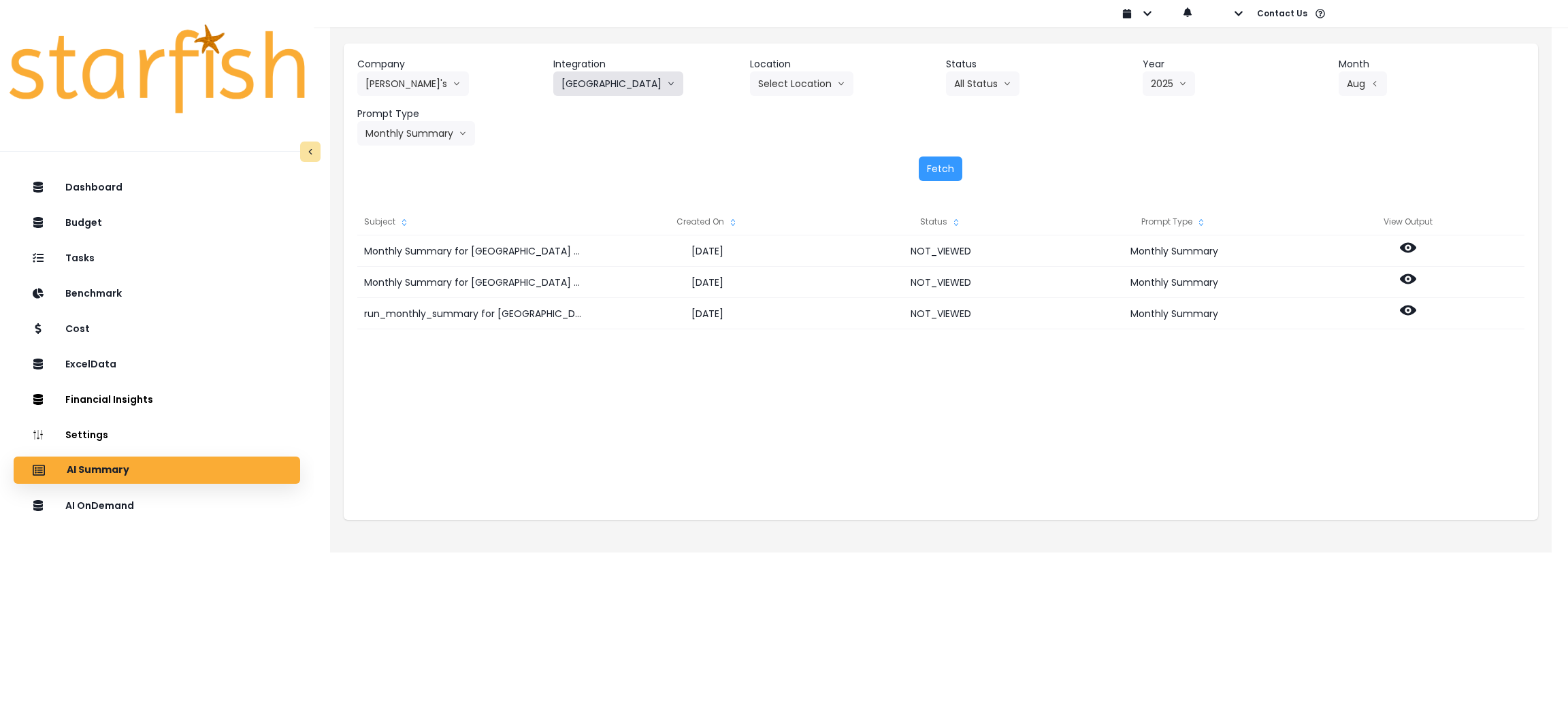
click at [636, 78] on button "[GEOGRAPHIC_DATA]" at bounding box center [618, 84] width 130 height 25
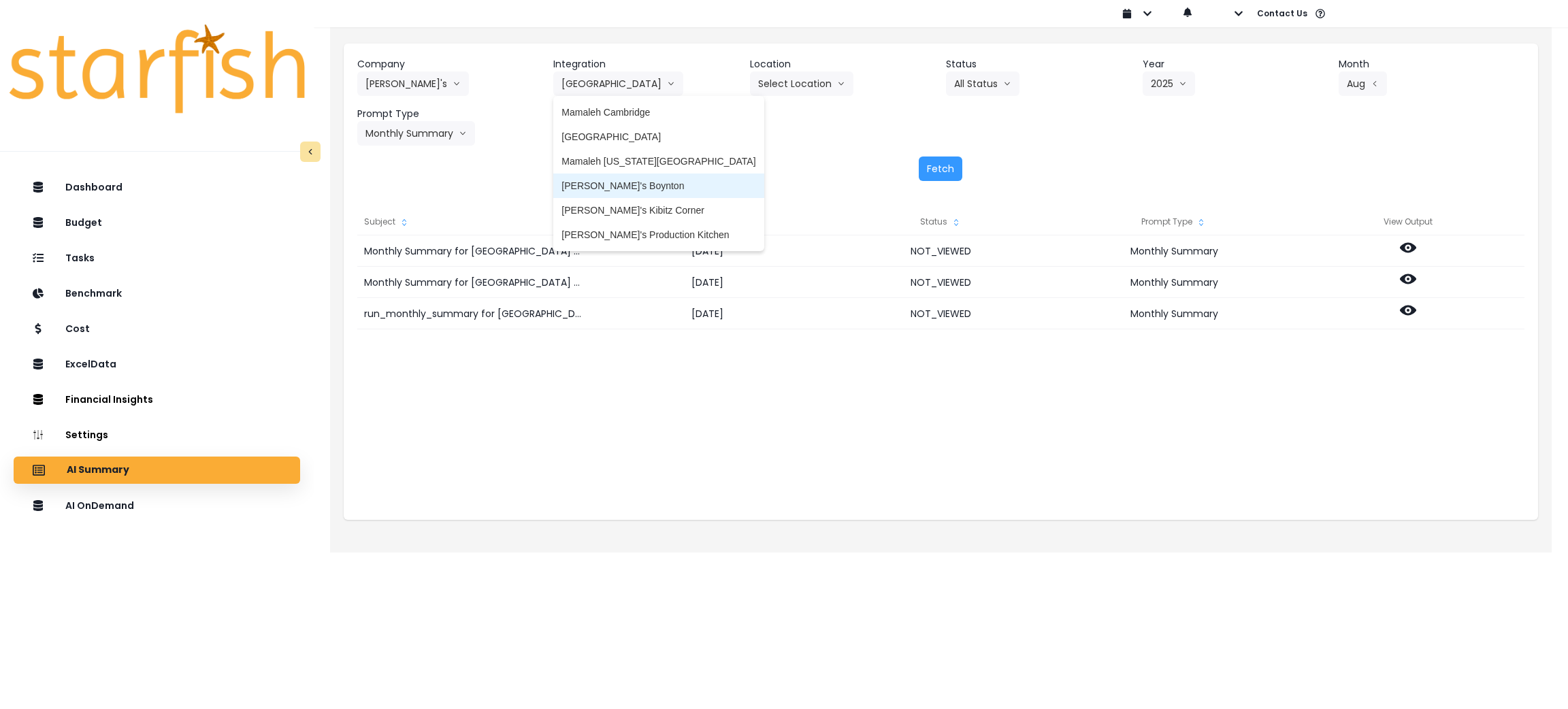
click at [642, 180] on span "[PERSON_NAME]'s Boynton" at bounding box center [658, 186] width 194 height 13
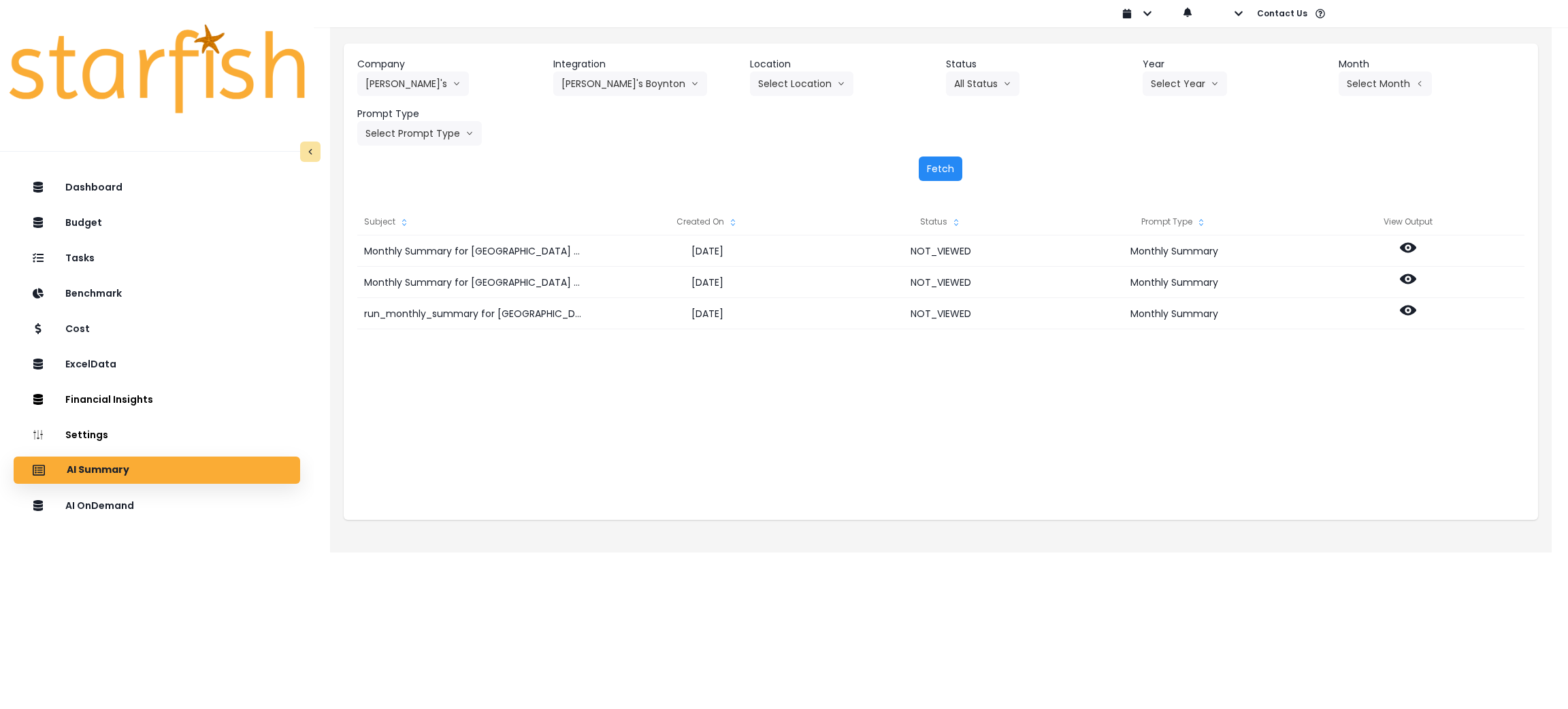
click at [927, 165] on button "Fetch" at bounding box center [940, 169] width 44 height 25
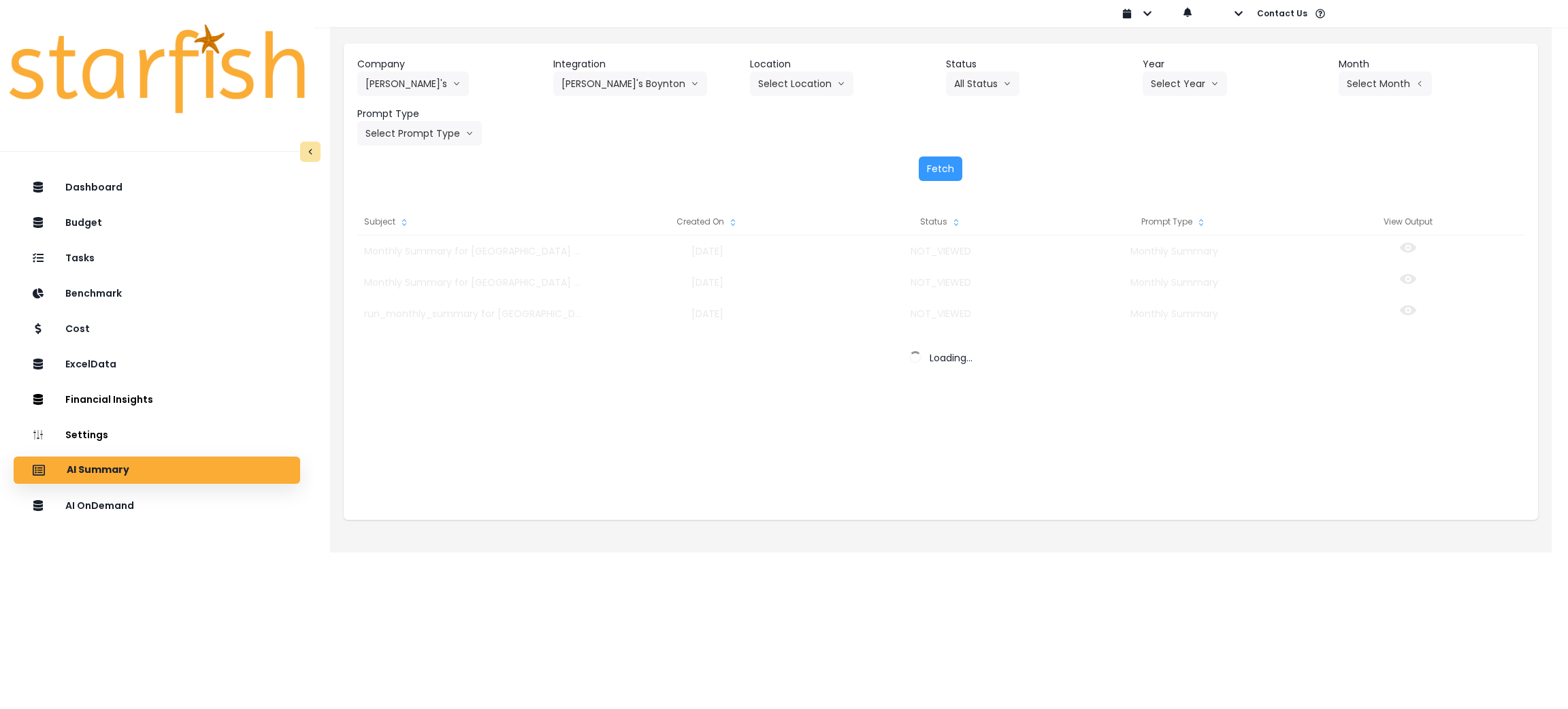
click at [65, 624] on div "Dashboard Budget Tasks Benchmark Cost ExcelData Financial Insights Location Ana…" at bounding box center [156, 474] width 314 height 607
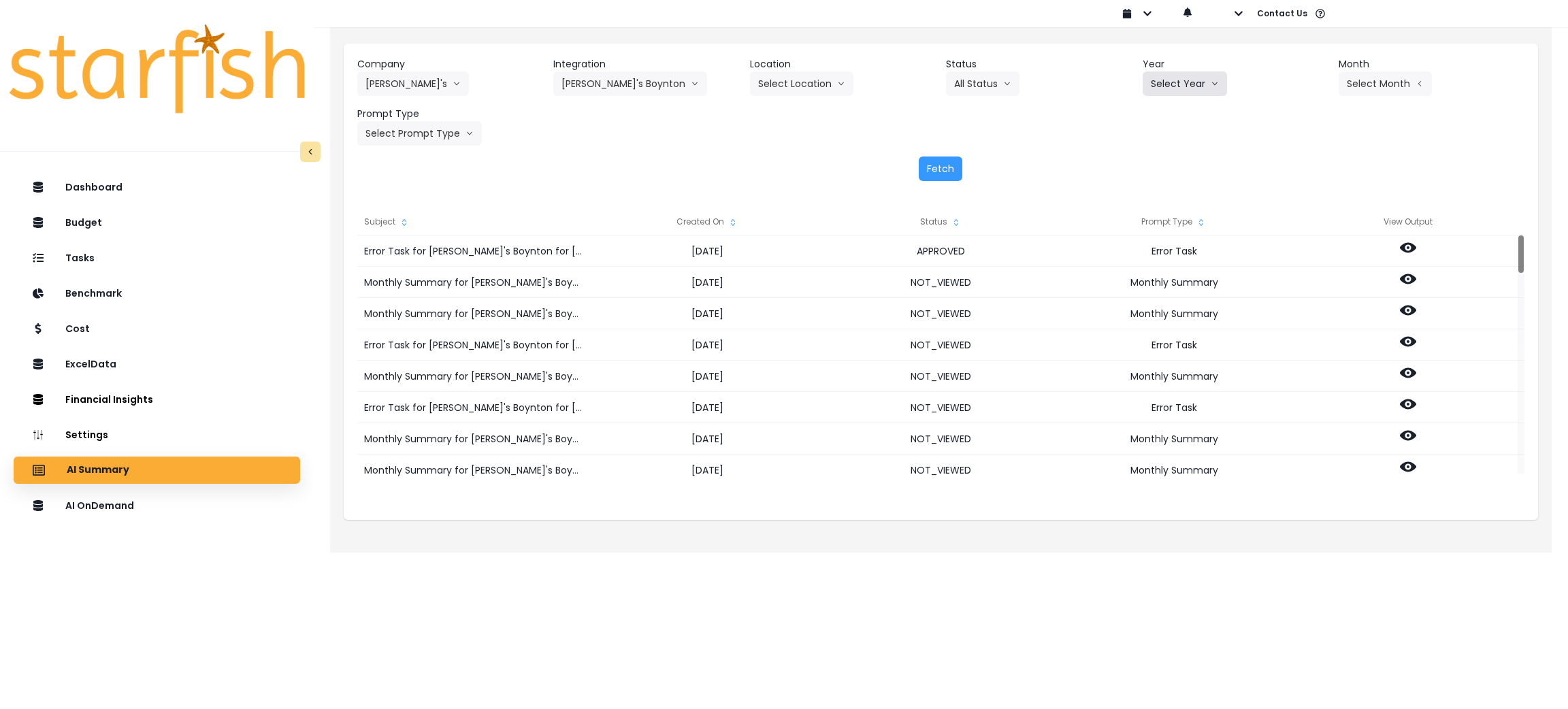
click at [1201, 86] on button "Select Year" at bounding box center [1185, 84] width 84 height 25
click at [1166, 158] on span "2025" at bounding box center [1161, 162] width 21 height 13
click at [1385, 85] on button "Select Month" at bounding box center [1385, 84] width 94 height 25
click at [1305, 254] on span "Aug" at bounding box center [1318, 259] width 26 height 13
click at [422, 130] on button "Select Prompt Type" at bounding box center [419, 133] width 124 height 25
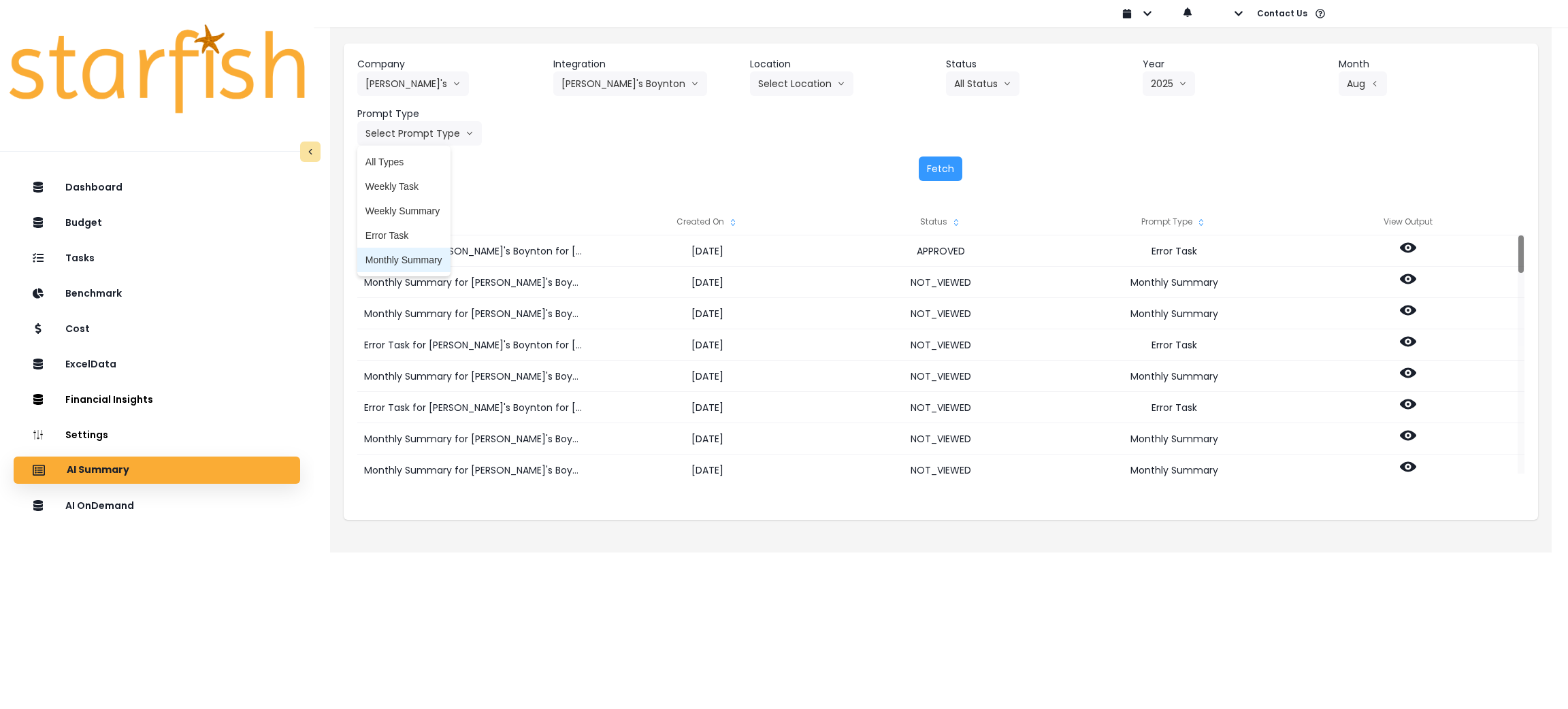
click at [417, 262] on span "Monthly Summary" at bounding box center [403, 260] width 77 height 13
click at [948, 171] on button "Fetch" at bounding box center [940, 169] width 44 height 25
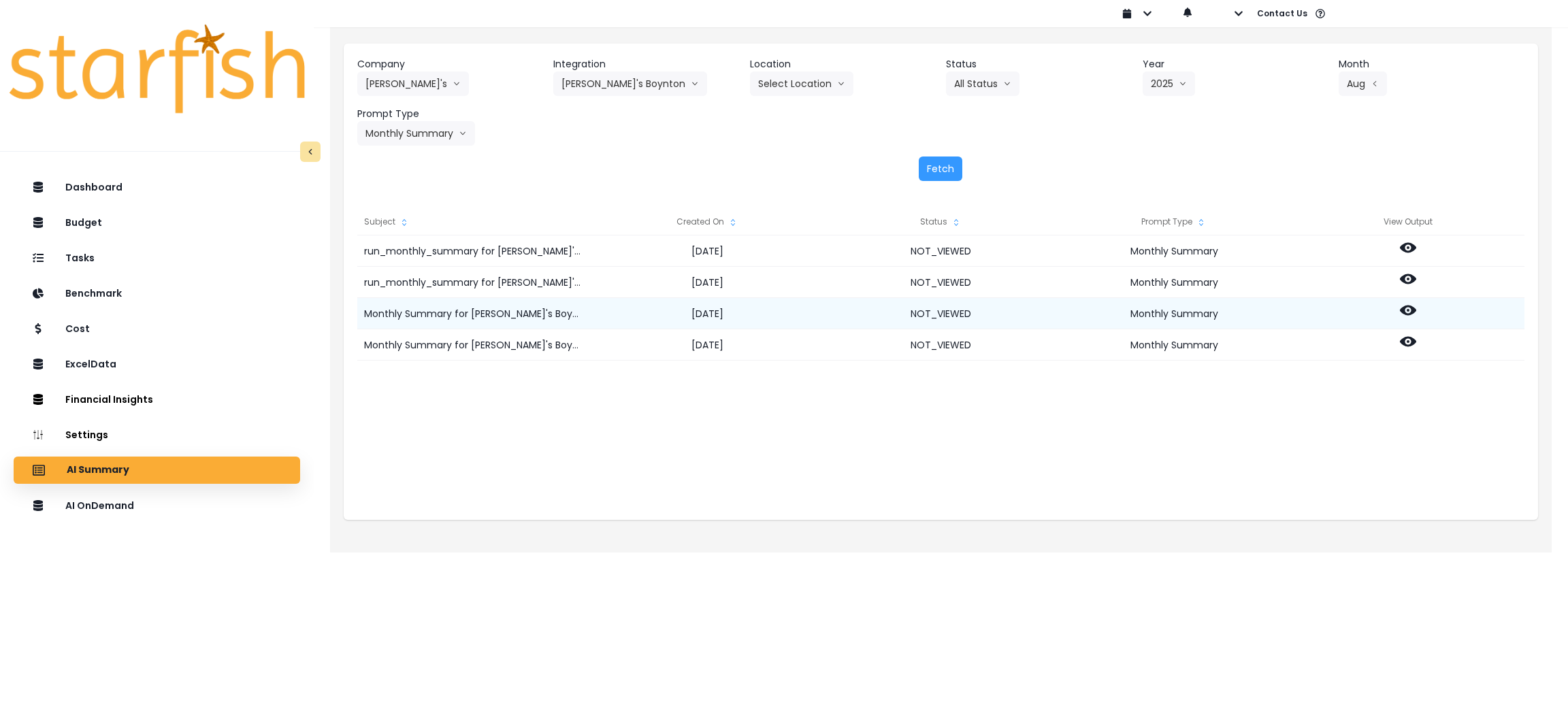
click at [1406, 311] on icon at bounding box center [1408, 311] width 17 height 17
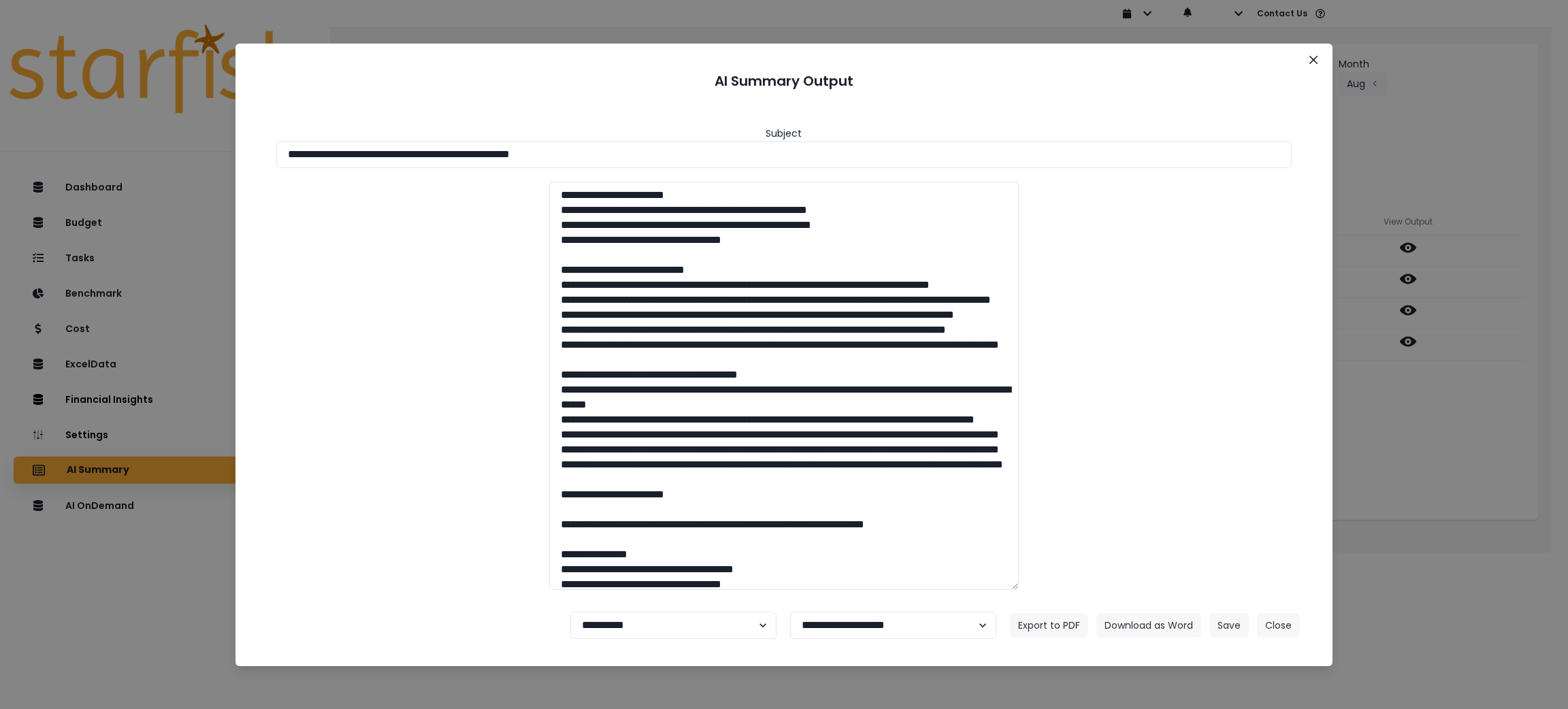
drag, startPoint x: 668, startPoint y: 140, endPoint x: 6, endPoint y: 142, distance: 662.0
click at [0, 142] on div "**********" at bounding box center [784, 354] width 1568 height 709
click at [1128, 629] on button "Download as Word" at bounding box center [1148, 626] width 105 height 25
click at [1542, 465] on div "**********" at bounding box center [784, 354] width 1568 height 709
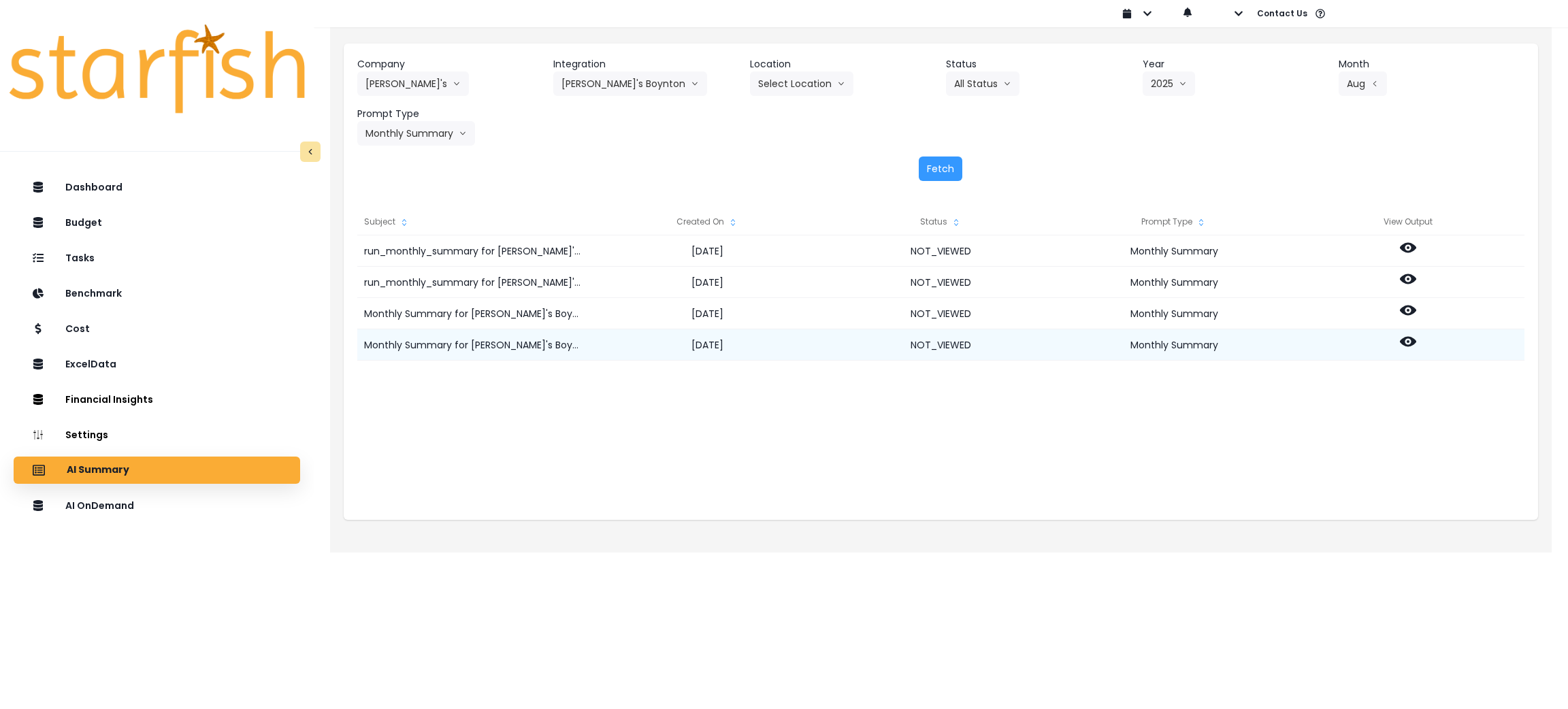
click at [1411, 340] on icon at bounding box center [1408, 342] width 17 height 10
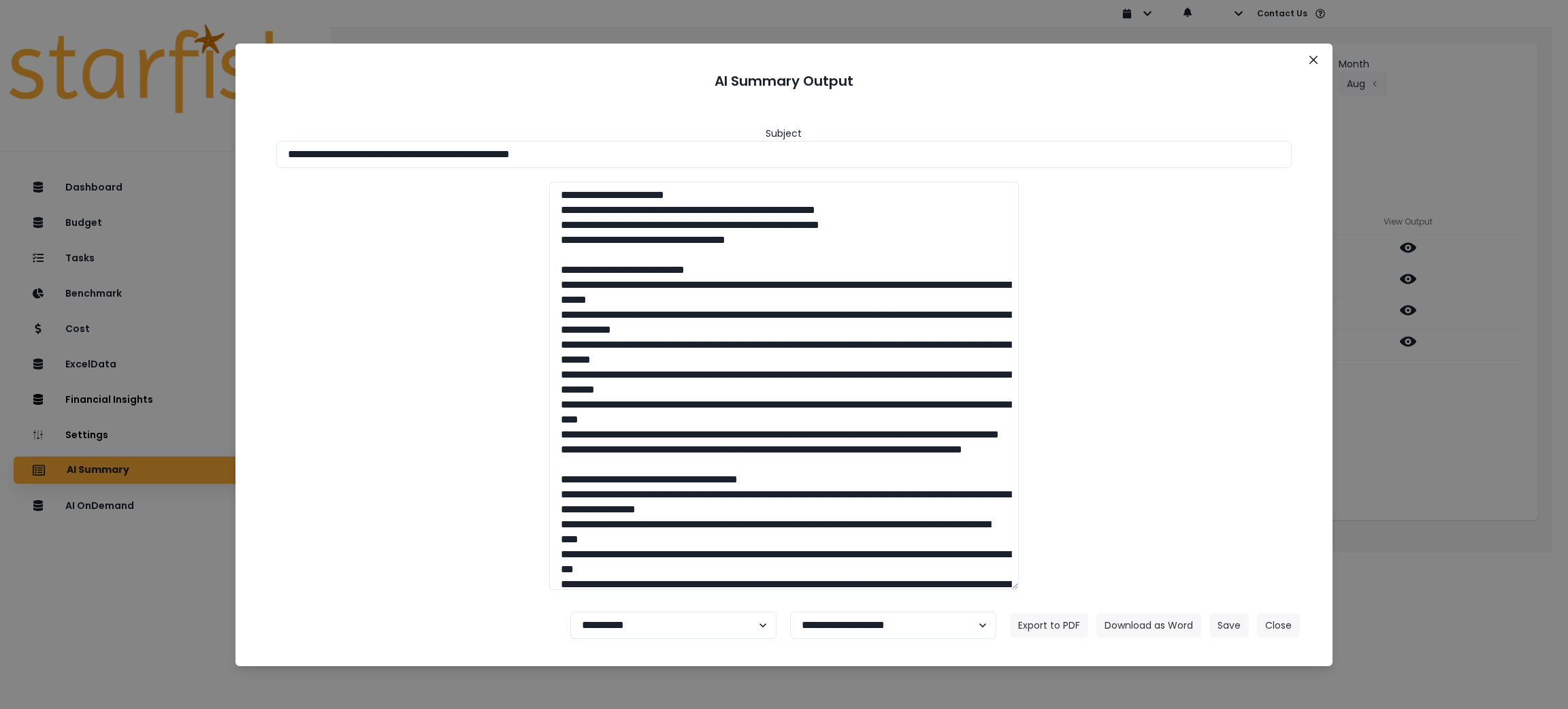
drag, startPoint x: 762, startPoint y: 158, endPoint x: 161, endPoint y: 166, distance: 601.1
click at [22, 123] on div "**********" at bounding box center [784, 354] width 1568 height 709
click at [1133, 620] on button "Download as Word" at bounding box center [1148, 626] width 105 height 25
click at [1283, 628] on button "Close" at bounding box center [1278, 626] width 43 height 25
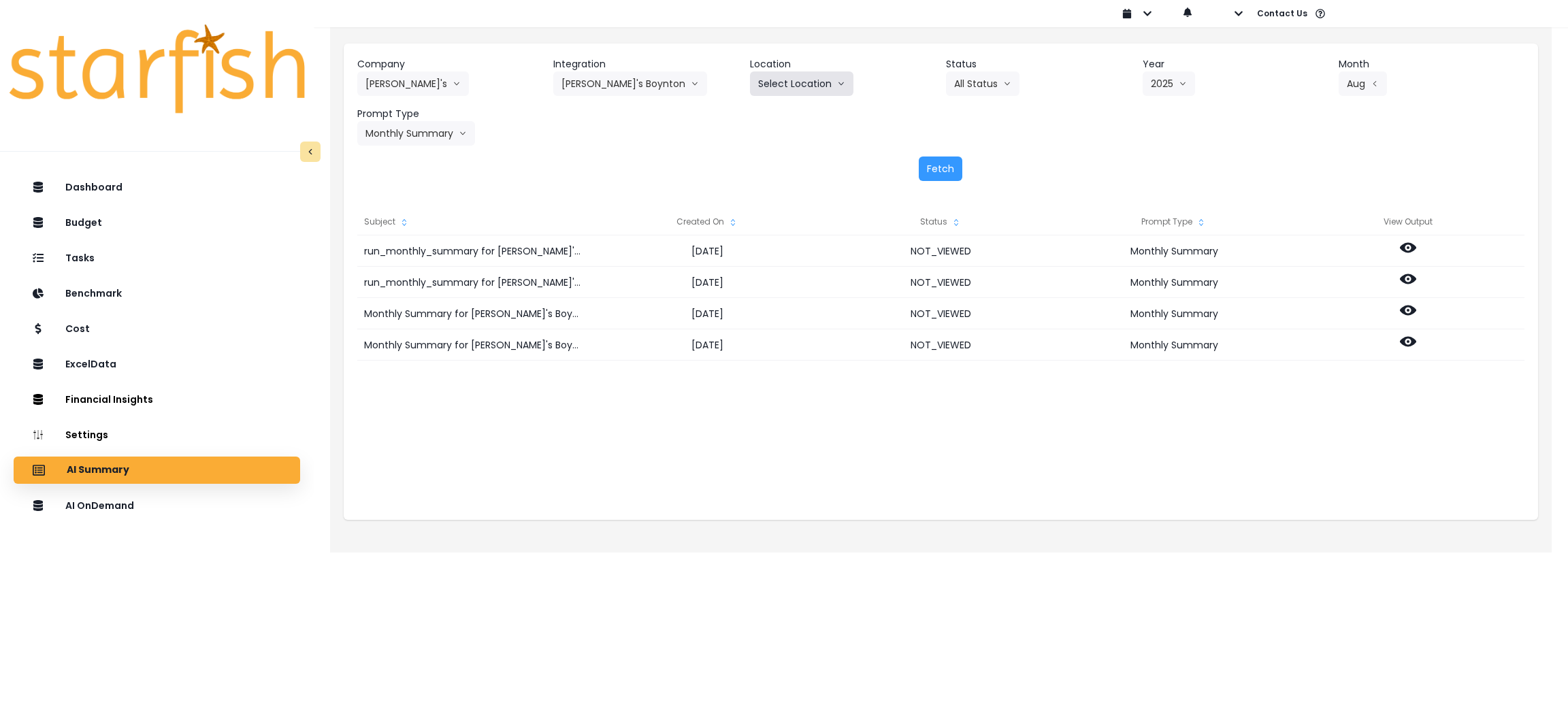
click at [815, 85] on button "Select Location" at bounding box center [801, 84] width 103 height 25
click at [659, 86] on button "[PERSON_NAME]'s Boynton" at bounding box center [630, 84] width 154 height 25
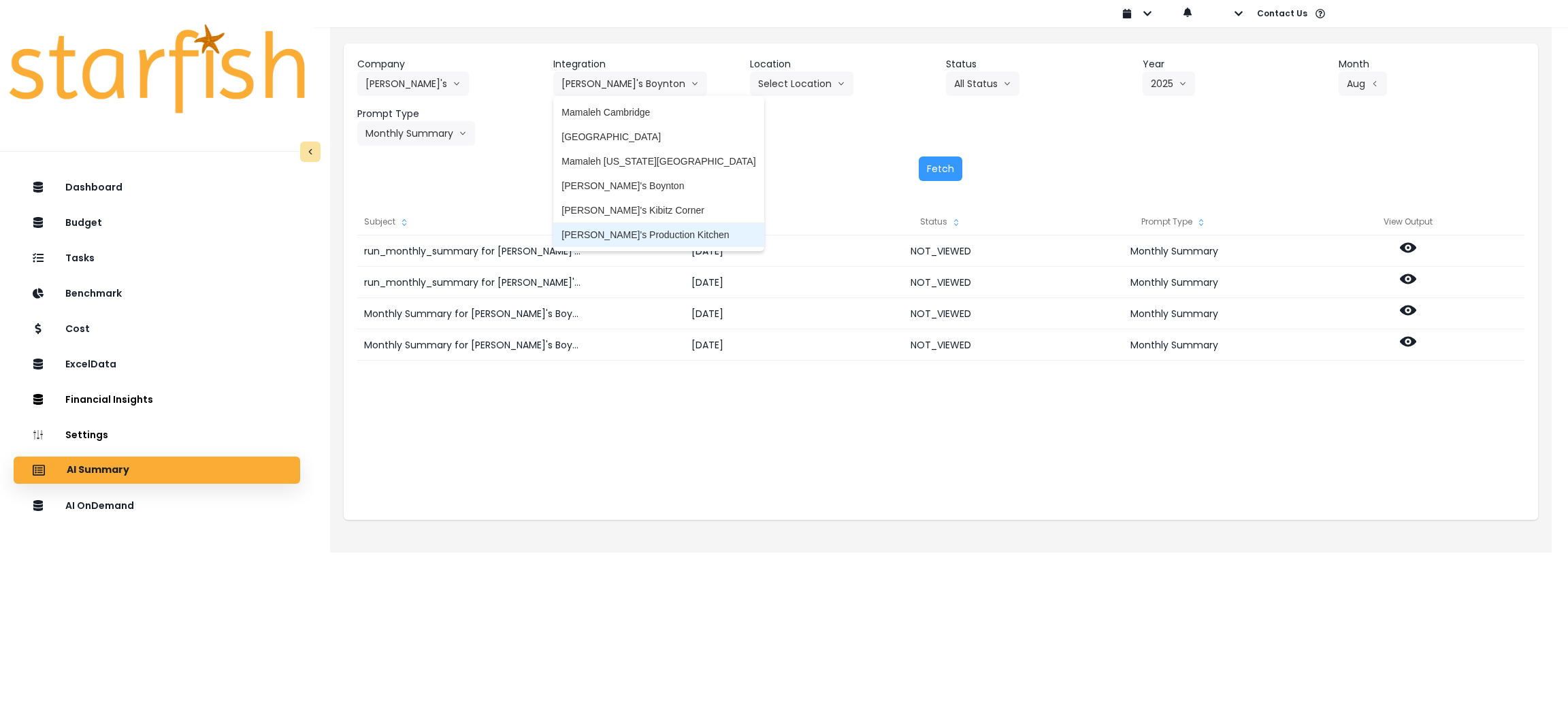
click at [647, 228] on span "[PERSON_NAME]'s Production Kitchen" at bounding box center [658, 234] width 194 height 13
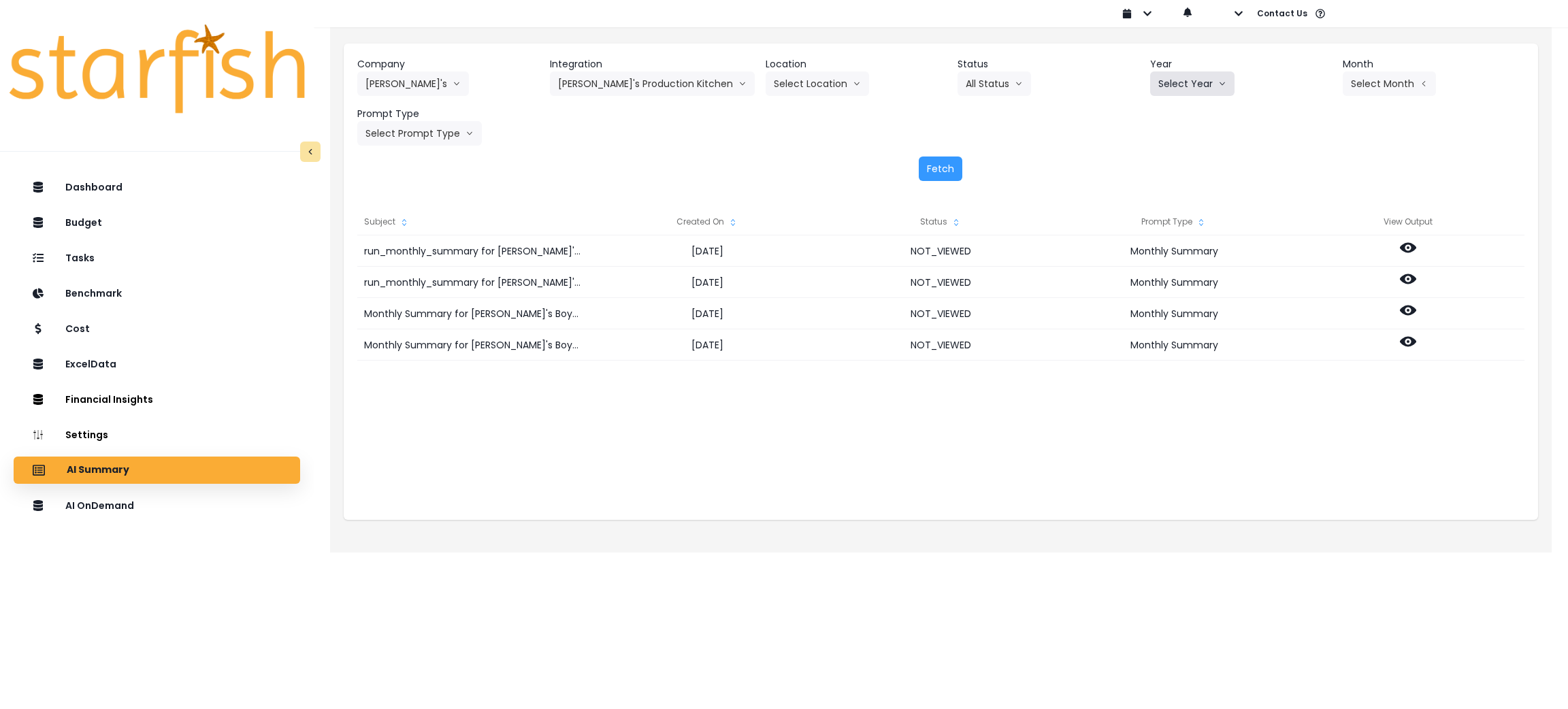
click at [1199, 85] on button "Select Year" at bounding box center [1192, 84] width 84 height 25
click at [1158, 166] on span "2025" at bounding box center [1168, 162] width 21 height 13
click at [1362, 87] on button "Select Month" at bounding box center [1389, 84] width 94 height 25
click at [1301, 193] on li "May" at bounding box center [1321, 186] width 43 height 25
click at [1376, 82] on icon "arrow left line" at bounding box center [1380, 84] width 8 height 13
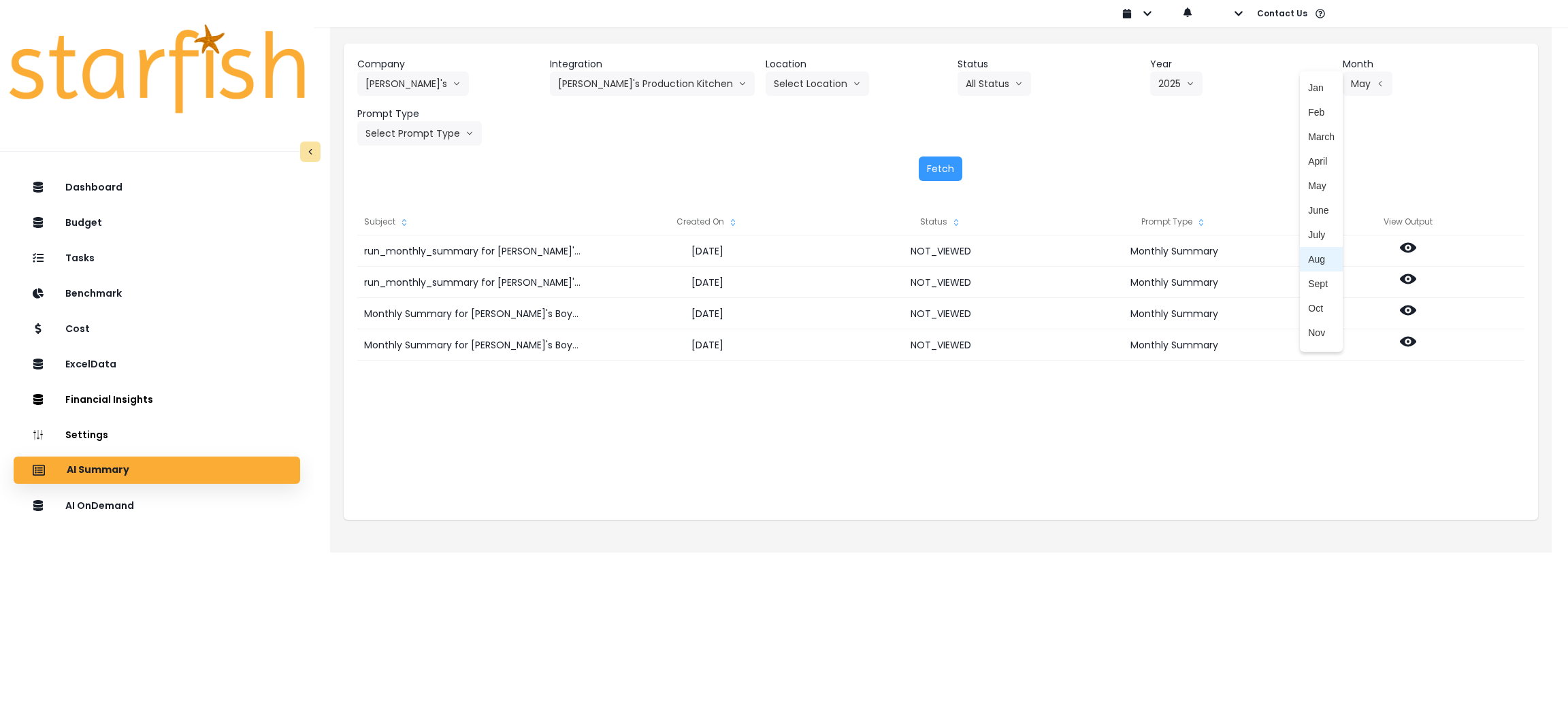
click at [1308, 262] on span "Aug" at bounding box center [1321, 259] width 26 height 13
click at [427, 134] on button "Select Prompt Type" at bounding box center [419, 133] width 124 height 25
click at [426, 262] on span "Monthly Summary" at bounding box center [403, 260] width 77 height 13
click at [938, 162] on button "Fetch" at bounding box center [940, 169] width 44 height 25
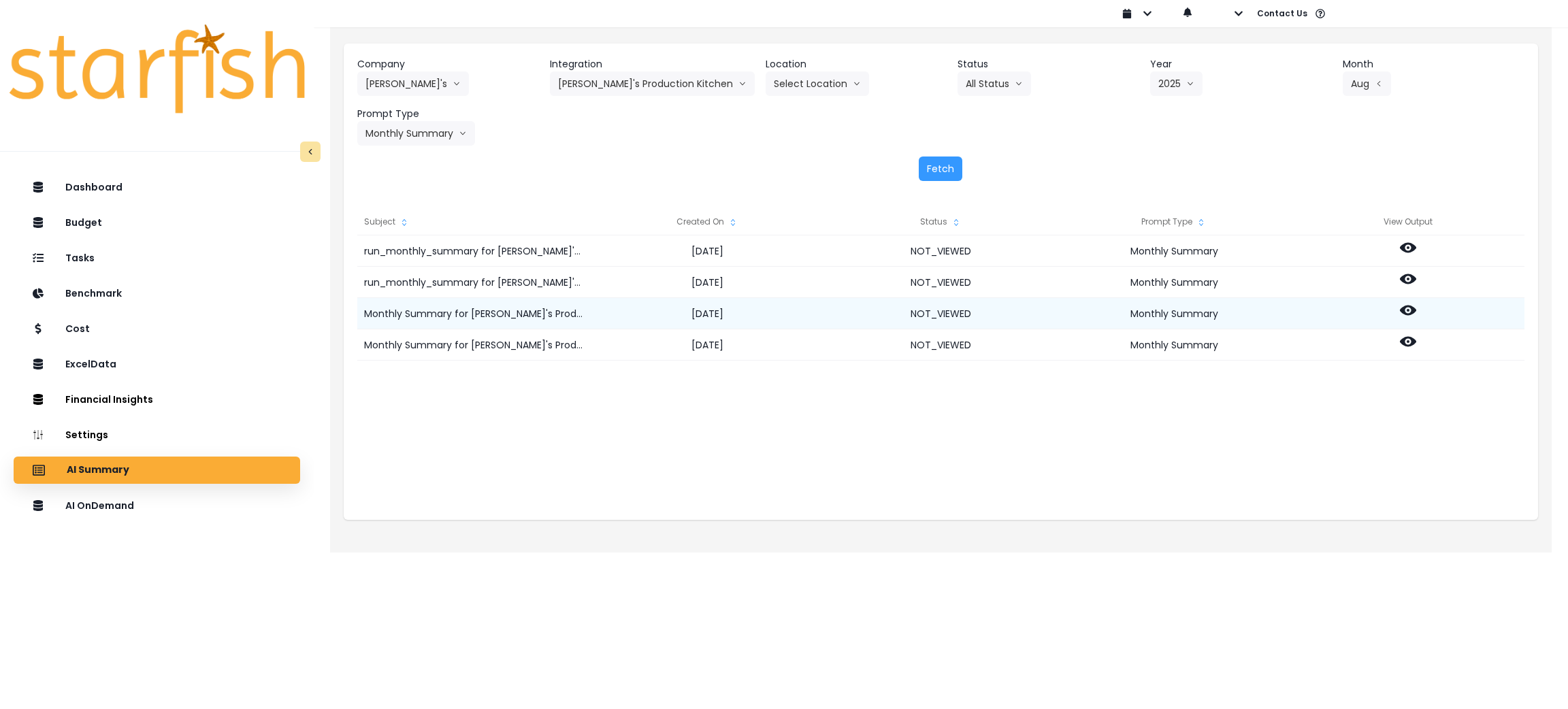
click at [1410, 306] on icon at bounding box center [1408, 311] width 17 height 10
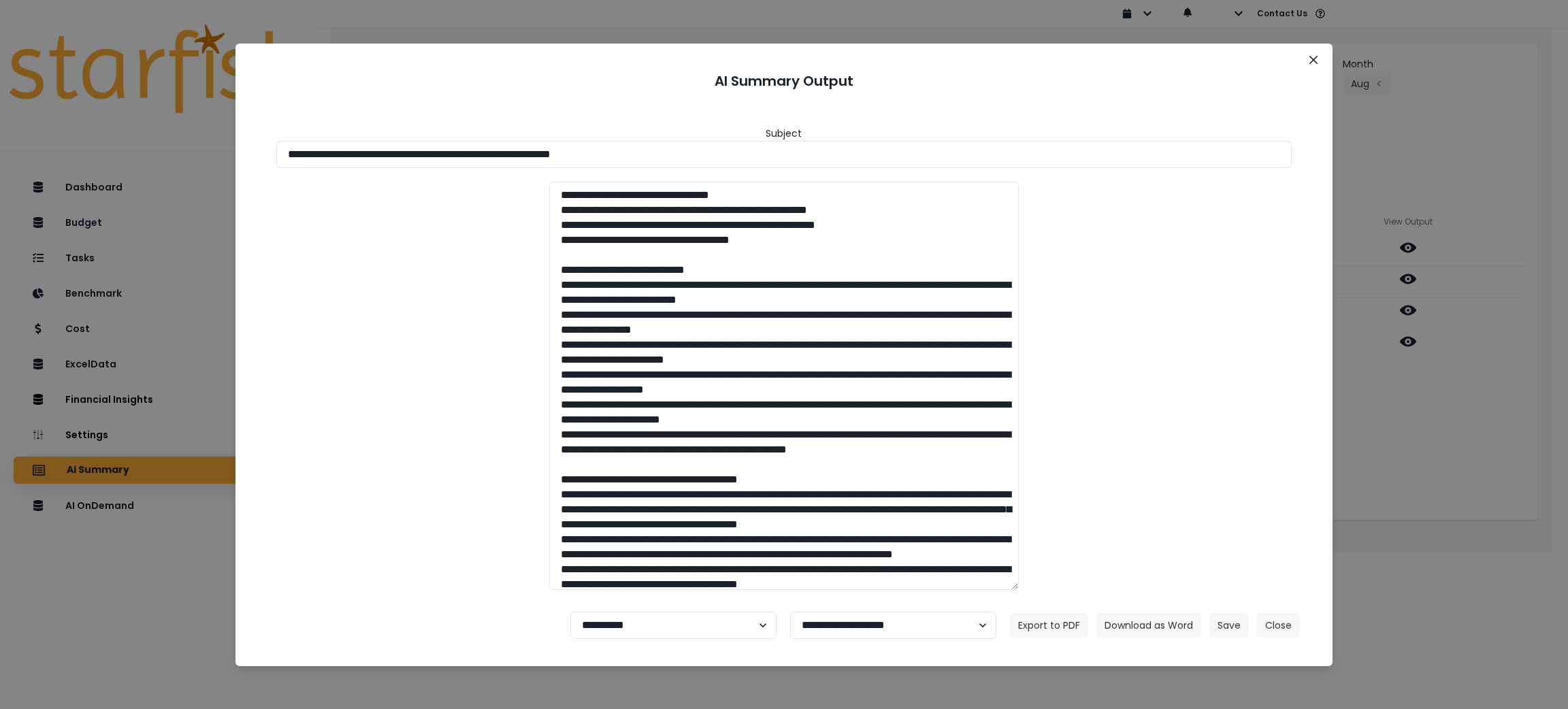
drag, startPoint x: 678, startPoint y: 146, endPoint x: 91, endPoint y: 157, distance: 587.1
click at [89, 157] on div "**********" at bounding box center [784, 354] width 1568 height 709
click at [1133, 626] on button "Download as Word" at bounding box center [1148, 626] width 105 height 25
drag, startPoint x: 1431, startPoint y: 518, endPoint x: 1431, endPoint y: 365, distance: 153.0
click at [1431, 518] on div "**********" at bounding box center [784, 354] width 1568 height 709
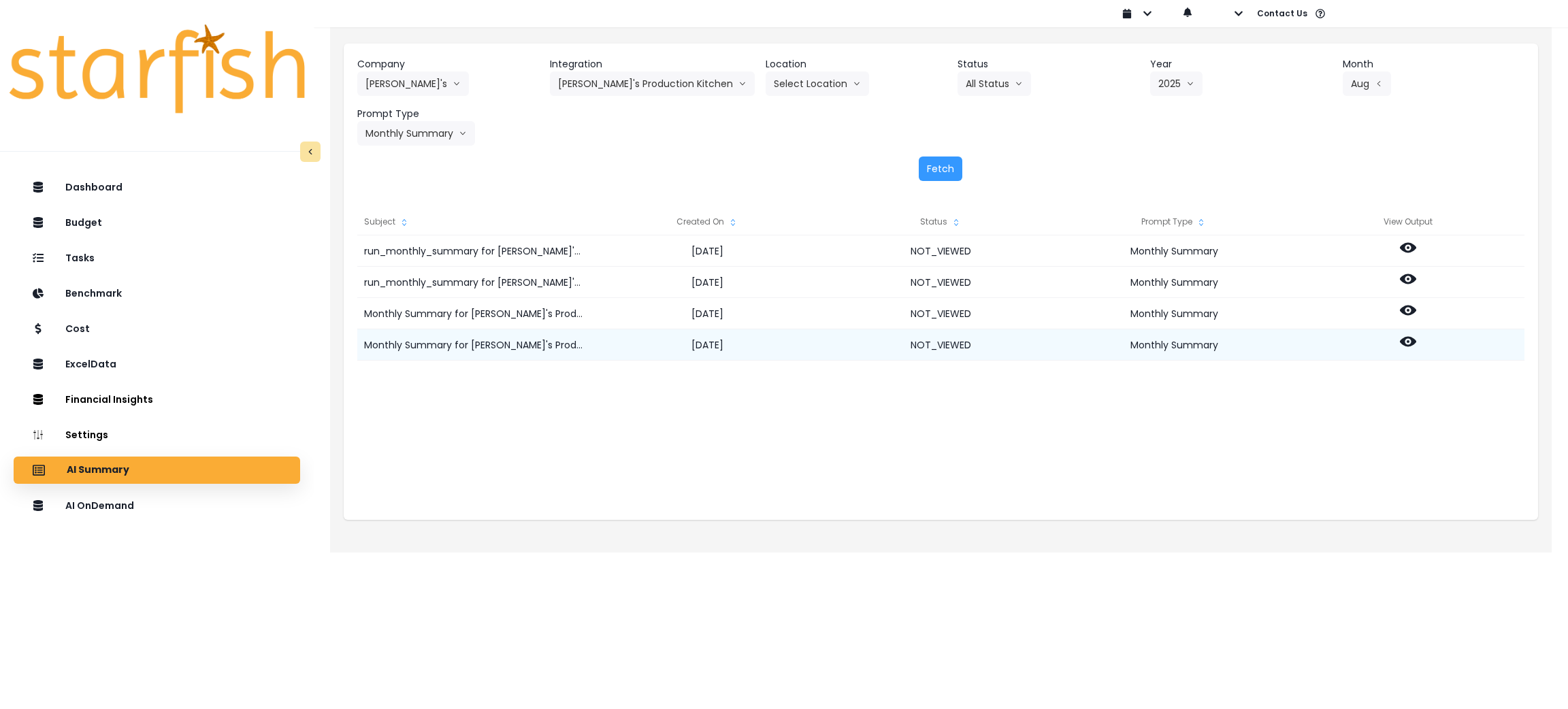
click at [1412, 336] on icon at bounding box center [1408, 342] width 17 height 17
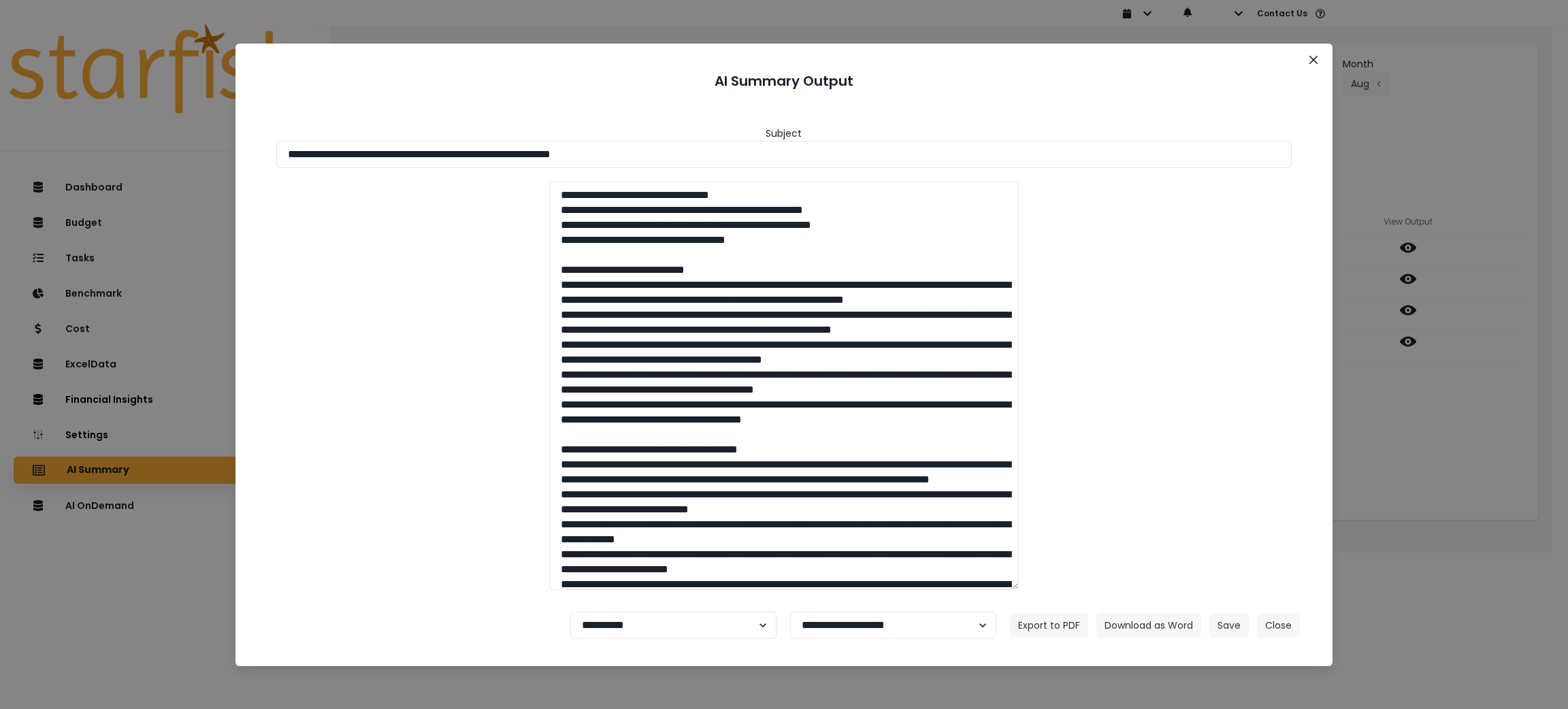
drag, startPoint x: 777, startPoint y: 153, endPoint x: 994, endPoint y: 543, distance: 446.3
click at [1, 142] on div "**********" at bounding box center [784, 354] width 1568 height 709
click at [1158, 624] on button "Download as Word" at bounding box center [1148, 626] width 105 height 25
